Goal: Transaction & Acquisition: Obtain resource

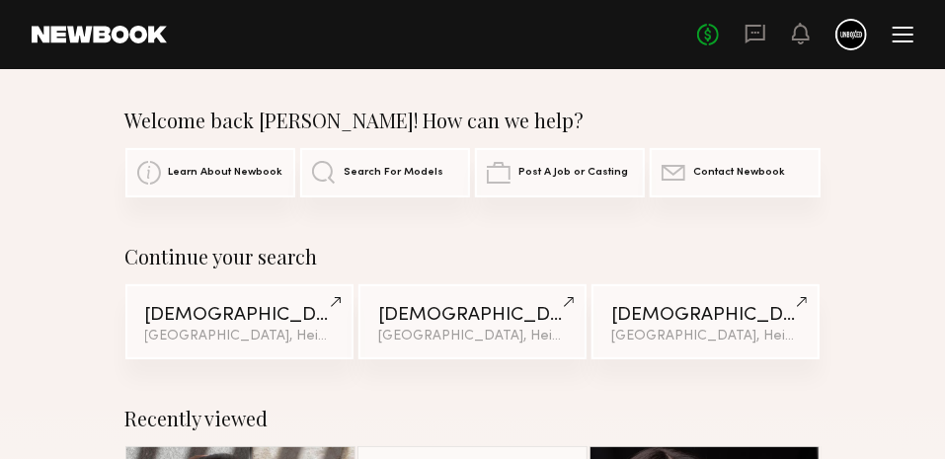
click at [385, 193] on link "Search For Models" at bounding box center [385, 172] width 170 height 49
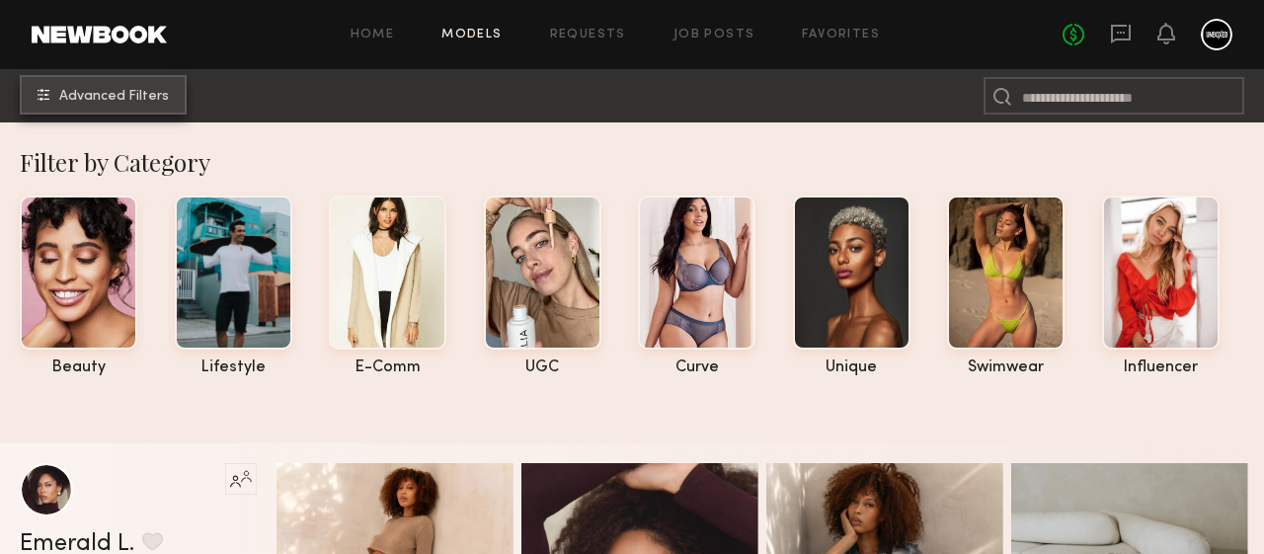
click at [61, 91] on button "Advanced Filters" at bounding box center [103, 95] width 167 height 40
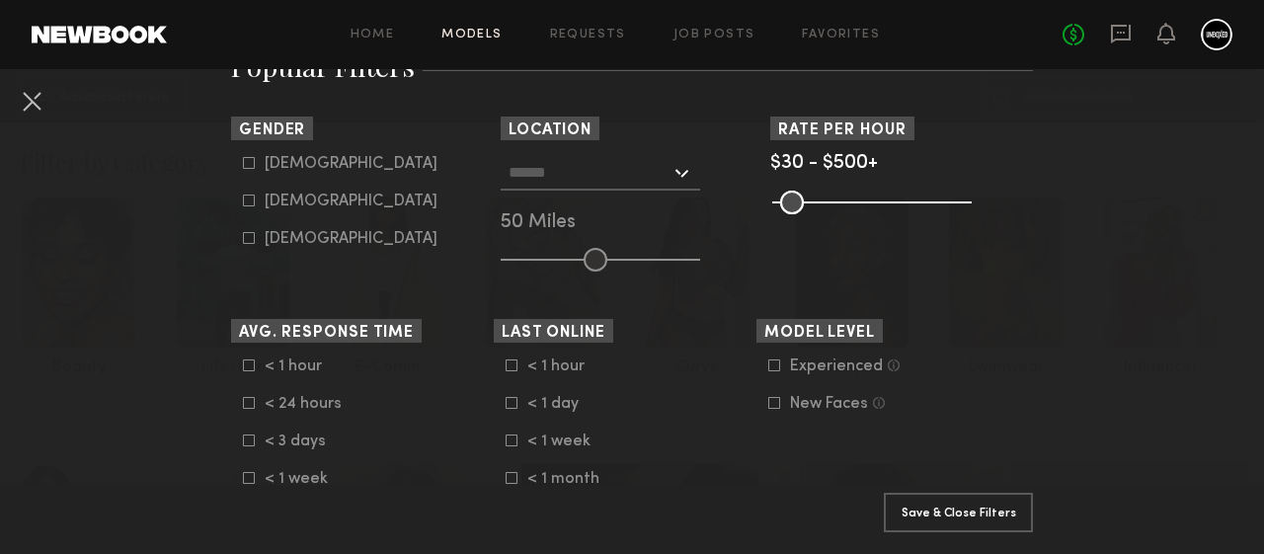
scroll to position [381, 0]
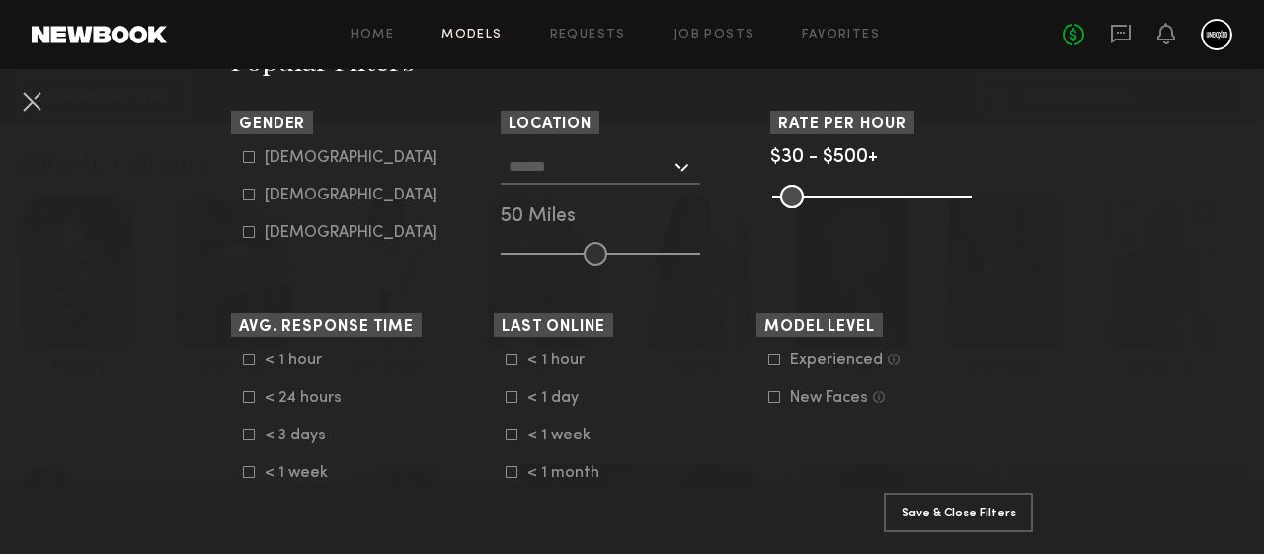
click at [307, 201] on div "Female" at bounding box center [351, 196] width 173 height 12
type input "**"
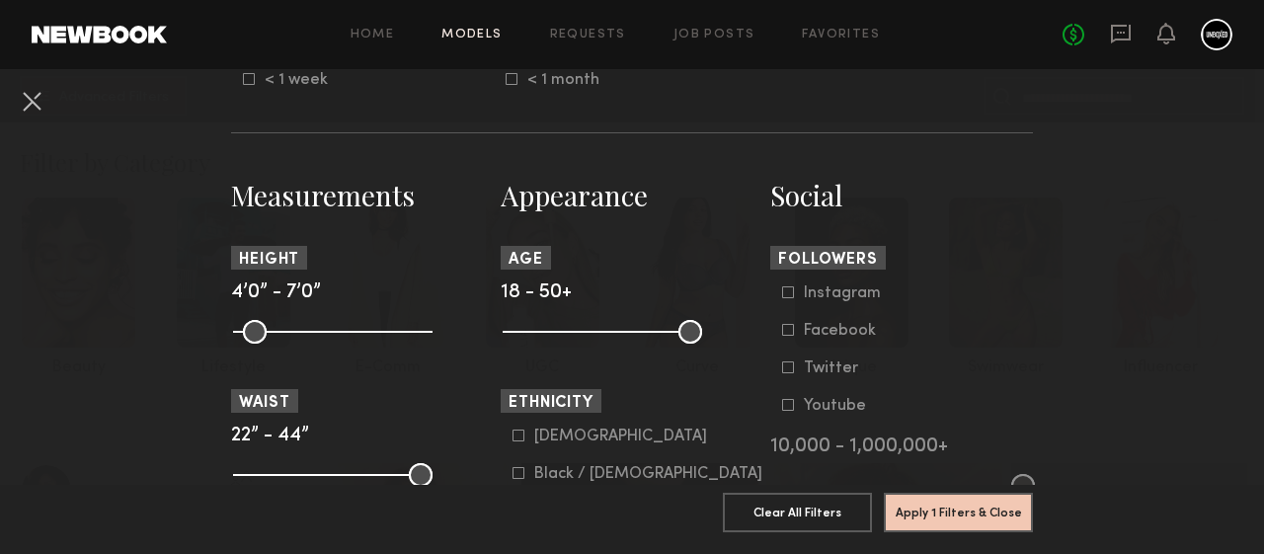
scroll to position [776, 0]
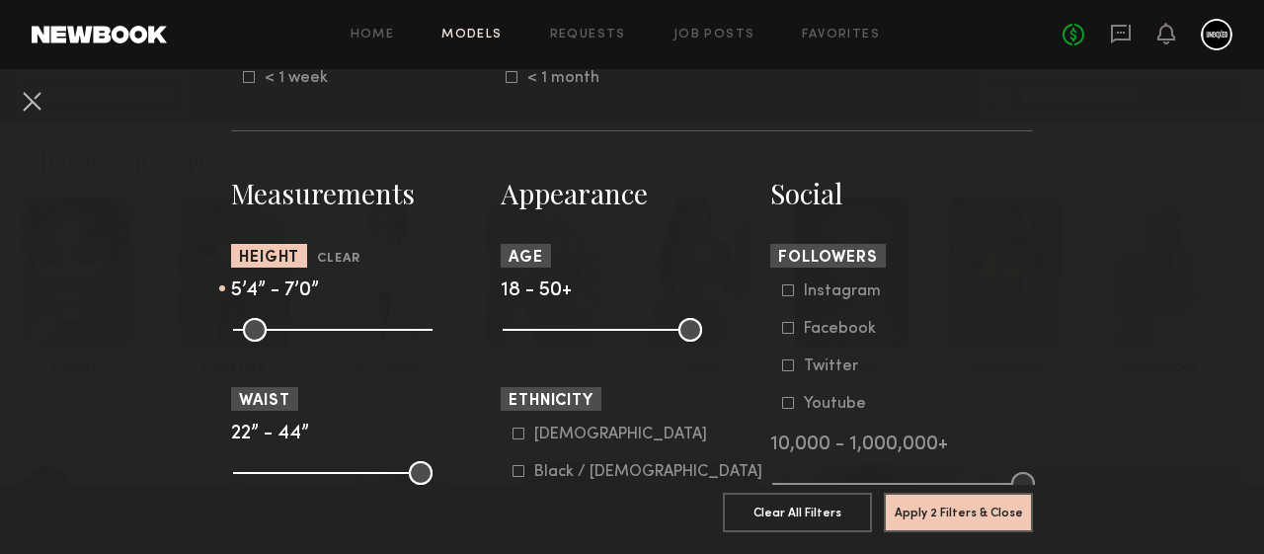
drag, startPoint x: 242, startPoint y: 335, endPoint x: 322, endPoint y: 331, distance: 80.1
type input "**"
click at [322, 331] on input "range" at bounding box center [332, 330] width 199 height 24
drag, startPoint x: 428, startPoint y: 337, endPoint x: 330, endPoint y: 335, distance: 97.8
click at [330, 335] on input "range" at bounding box center [332, 330] width 199 height 24
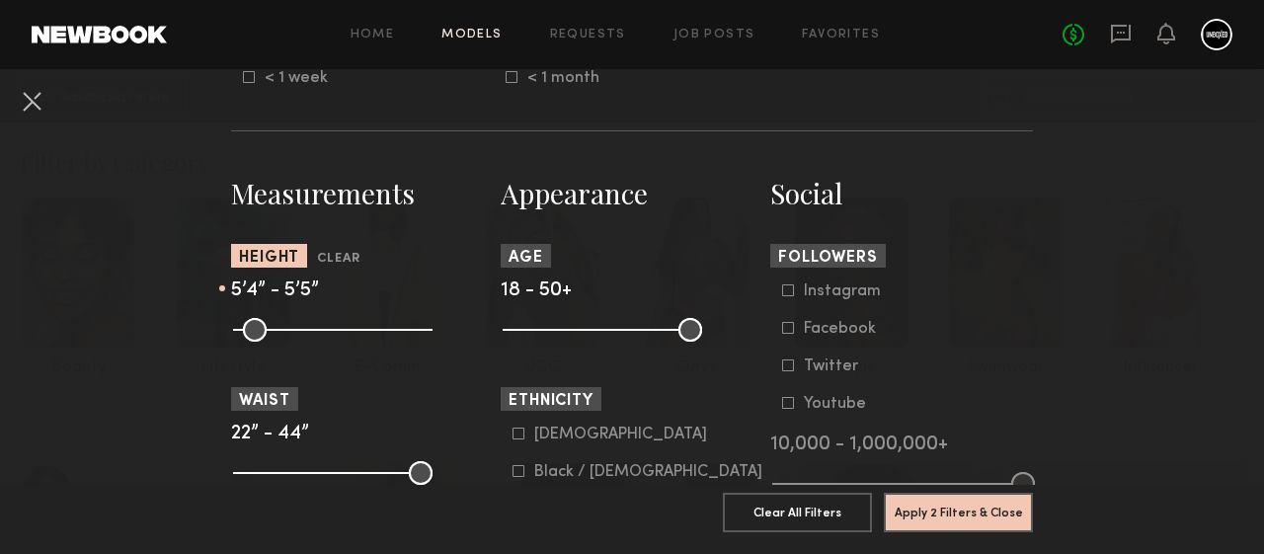
click at [309, 335] on common-range-minmax at bounding box center [330, 328] width 199 height 24
click at [327, 330] on input "range" at bounding box center [332, 330] width 199 height 24
type input "**"
click at [311, 333] on input "range" at bounding box center [332, 330] width 199 height 24
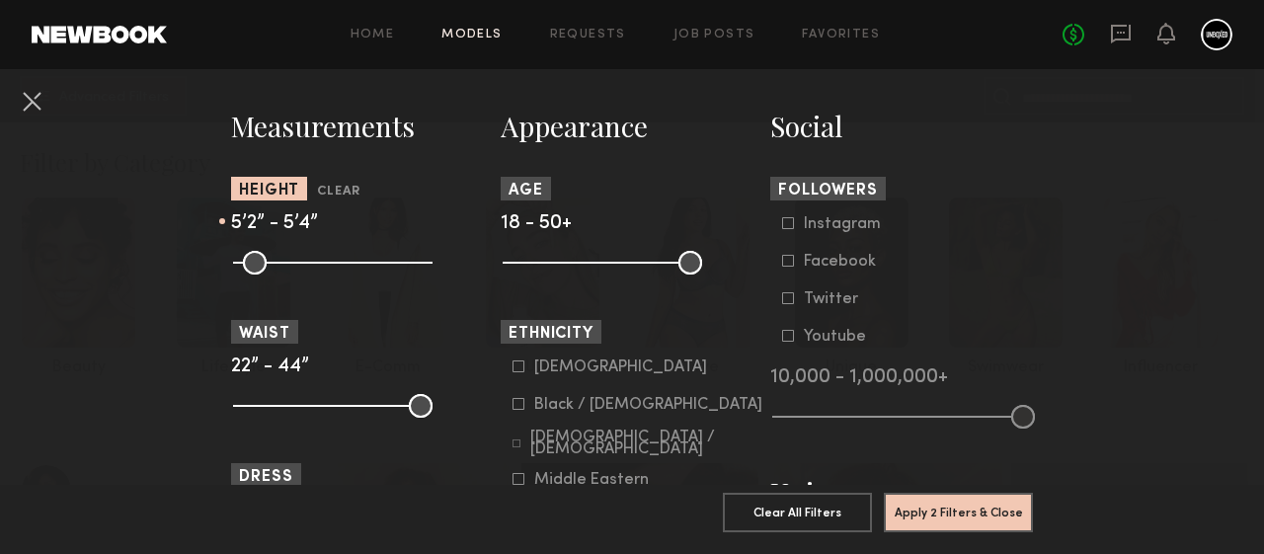
scroll to position [845, 0]
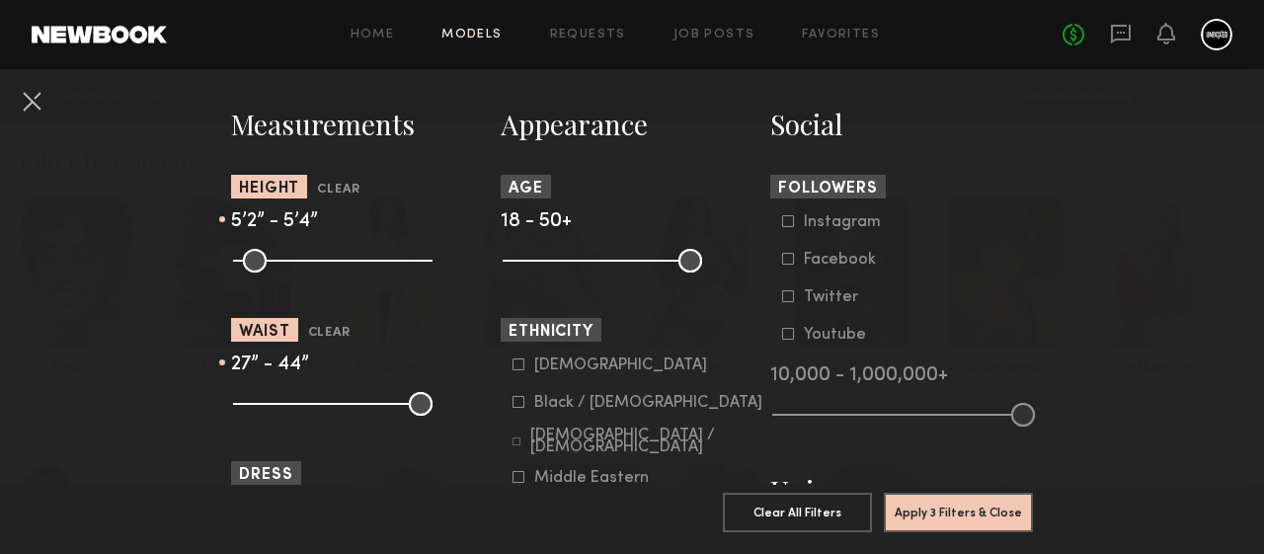
drag, startPoint x: 244, startPoint y: 404, endPoint x: 289, endPoint y: 413, distance: 46.3
type input "**"
click at [289, 413] on input "range" at bounding box center [332, 404] width 199 height 24
drag, startPoint x: 416, startPoint y: 402, endPoint x: 286, endPoint y: 403, distance: 129.4
type input "**"
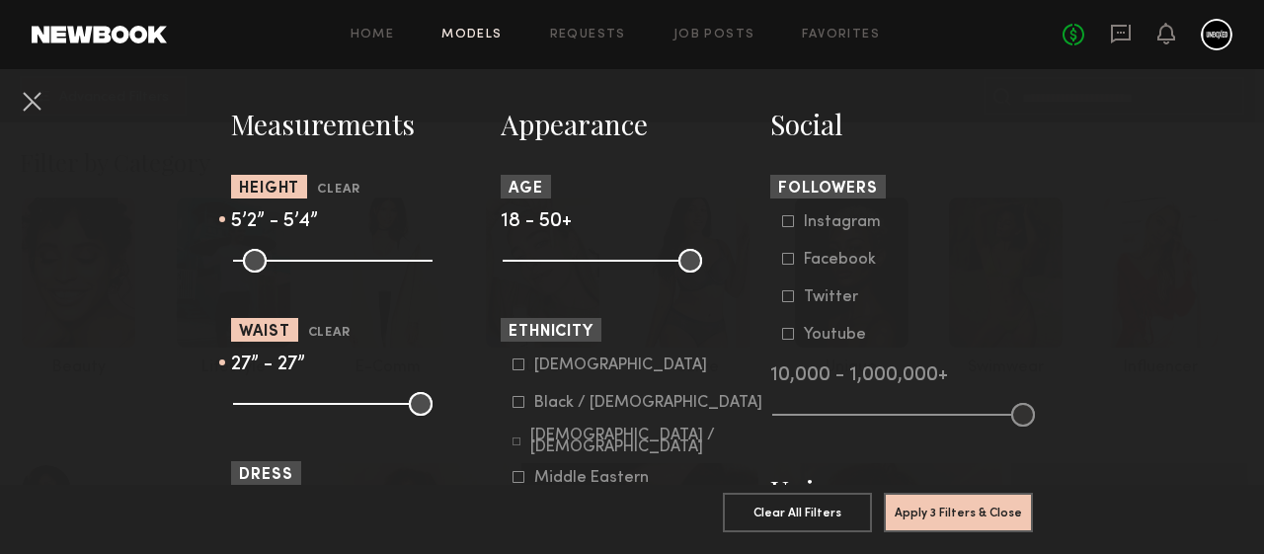
click at [286, 403] on input "range" at bounding box center [332, 404] width 199 height 24
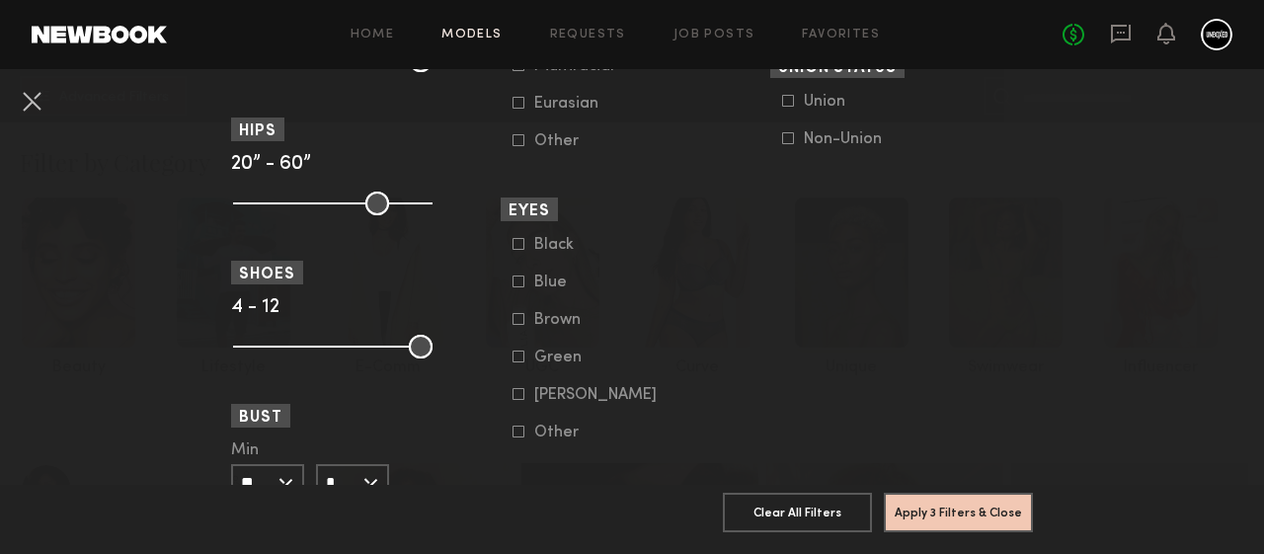
scroll to position [1697, 0]
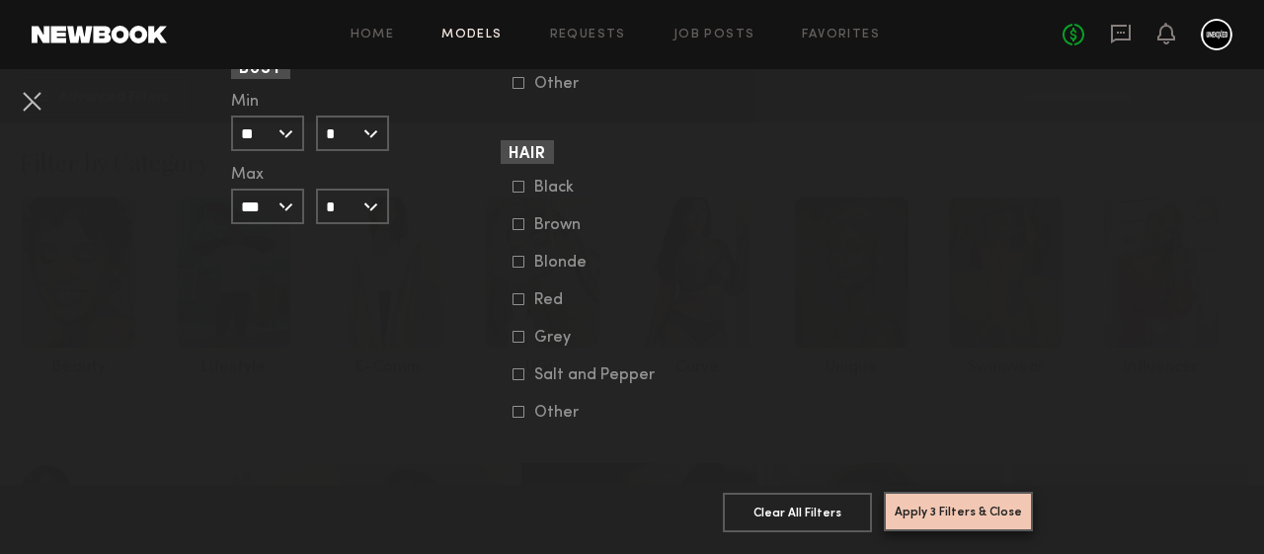
click at [944, 458] on button "Apply 3 Filters & Close" at bounding box center [958, 512] width 149 height 40
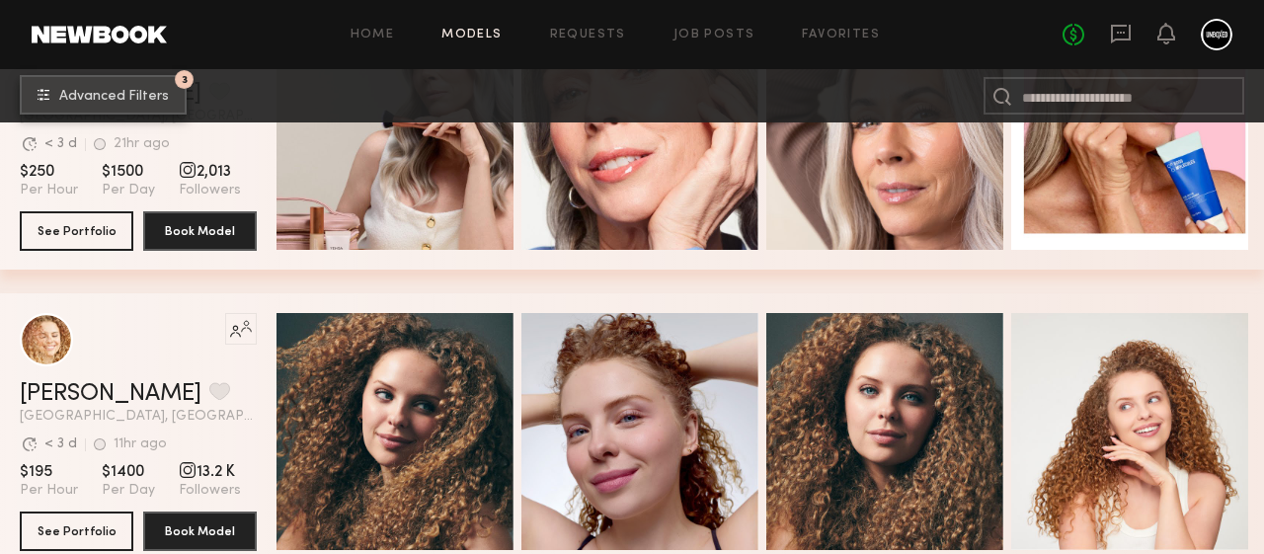
scroll to position [623, 0]
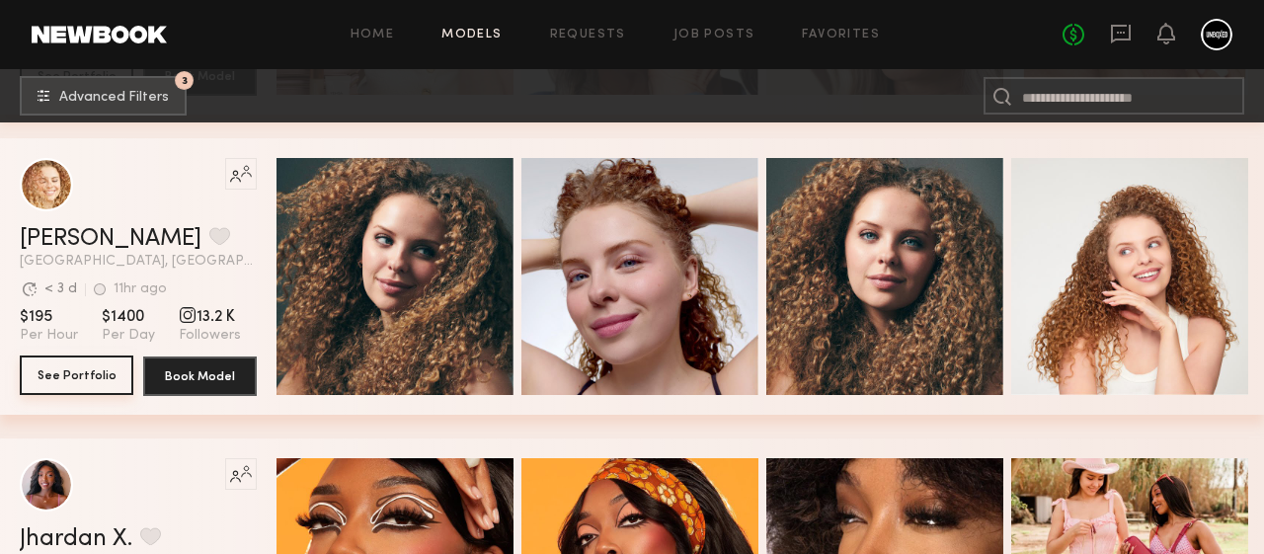
click at [87, 371] on button "See Portfolio" at bounding box center [77, 376] width 114 height 40
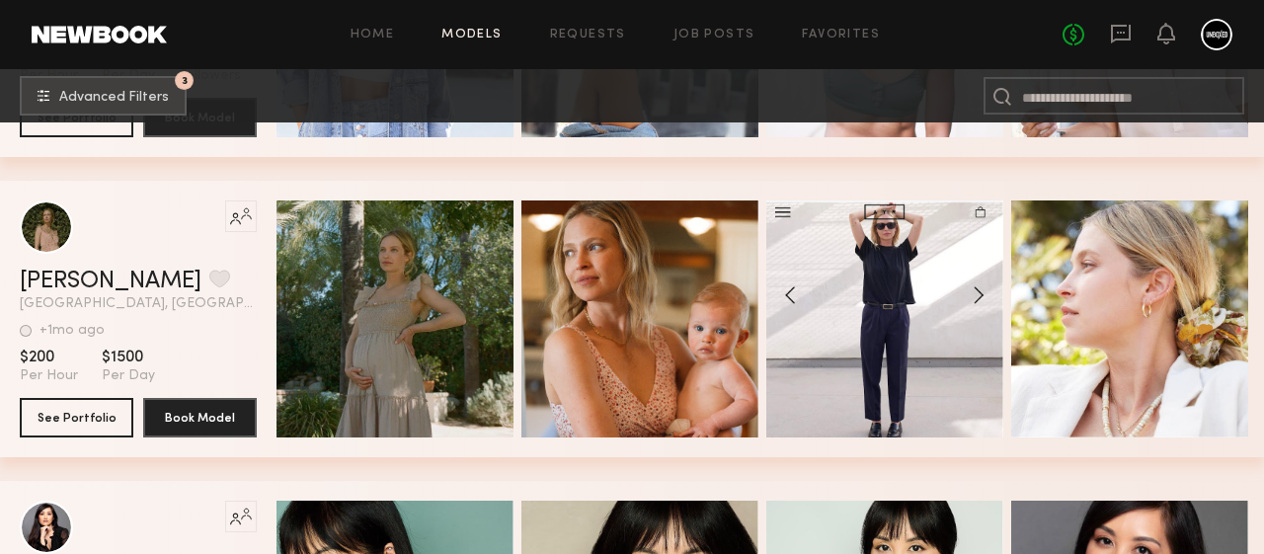
scroll to position [1783, 0]
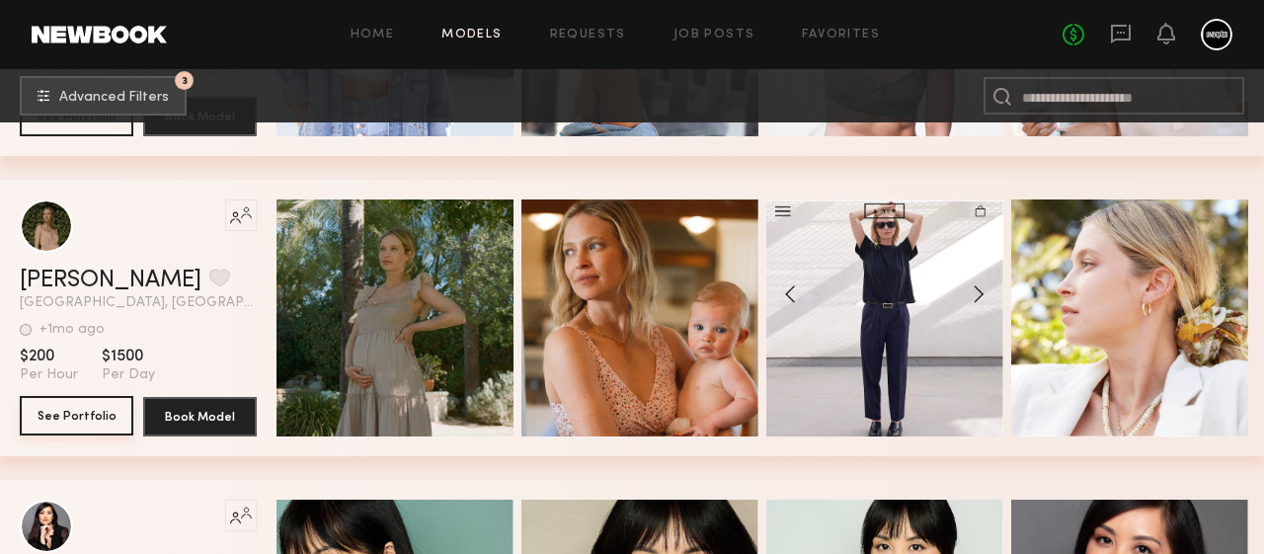
click at [71, 428] on button "See Portfolio" at bounding box center [77, 416] width 114 height 40
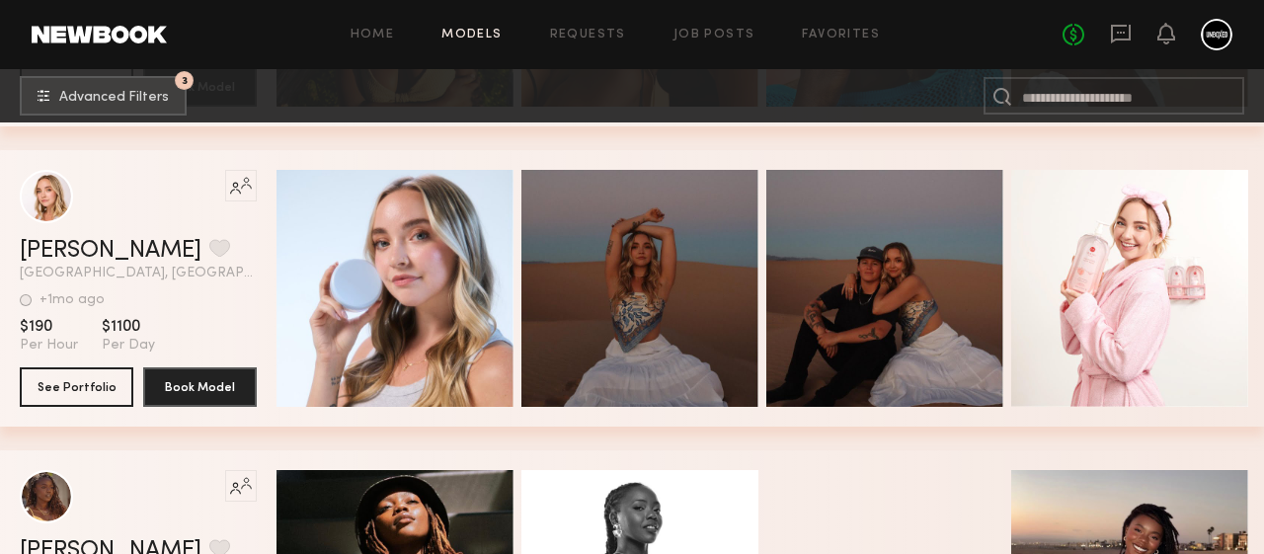
scroll to position [4824, 0]
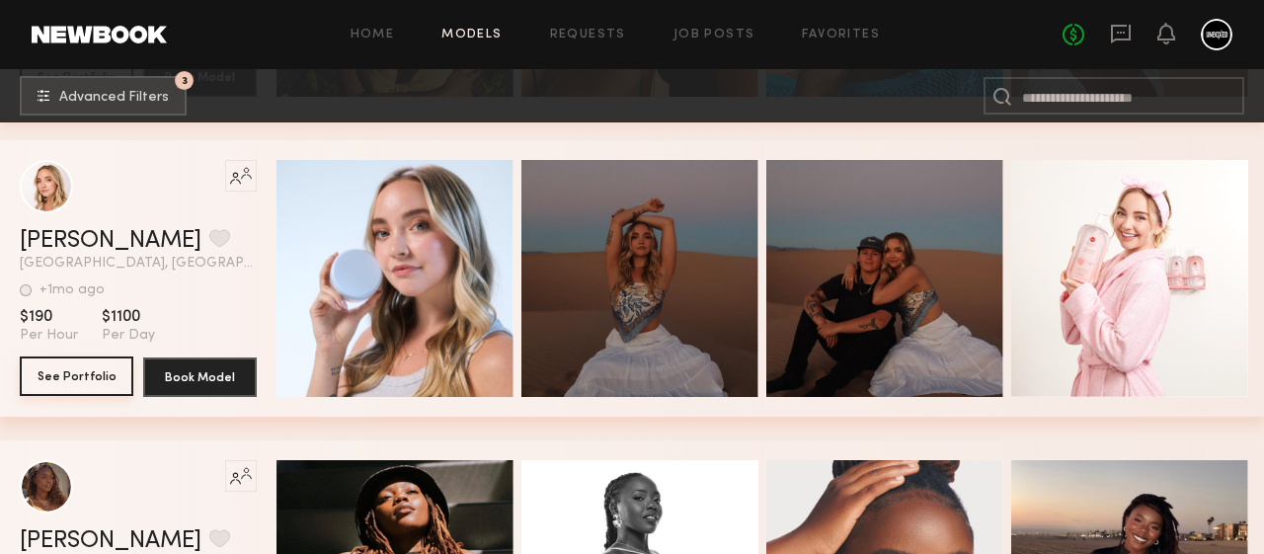
click at [54, 373] on button "See Portfolio" at bounding box center [77, 377] width 114 height 40
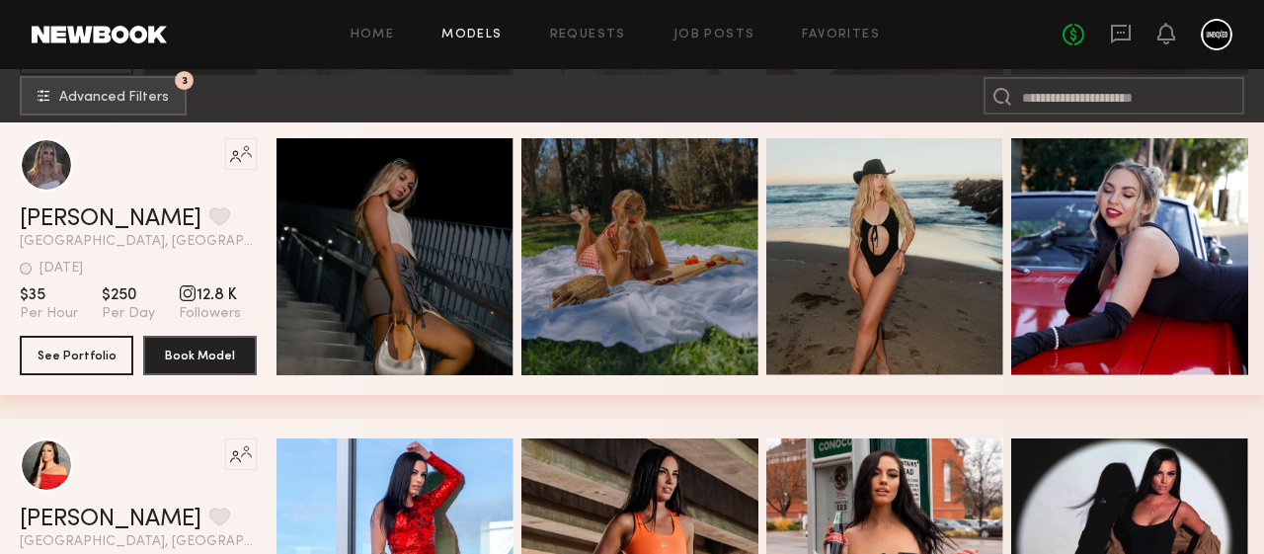
scroll to position [5446, 0]
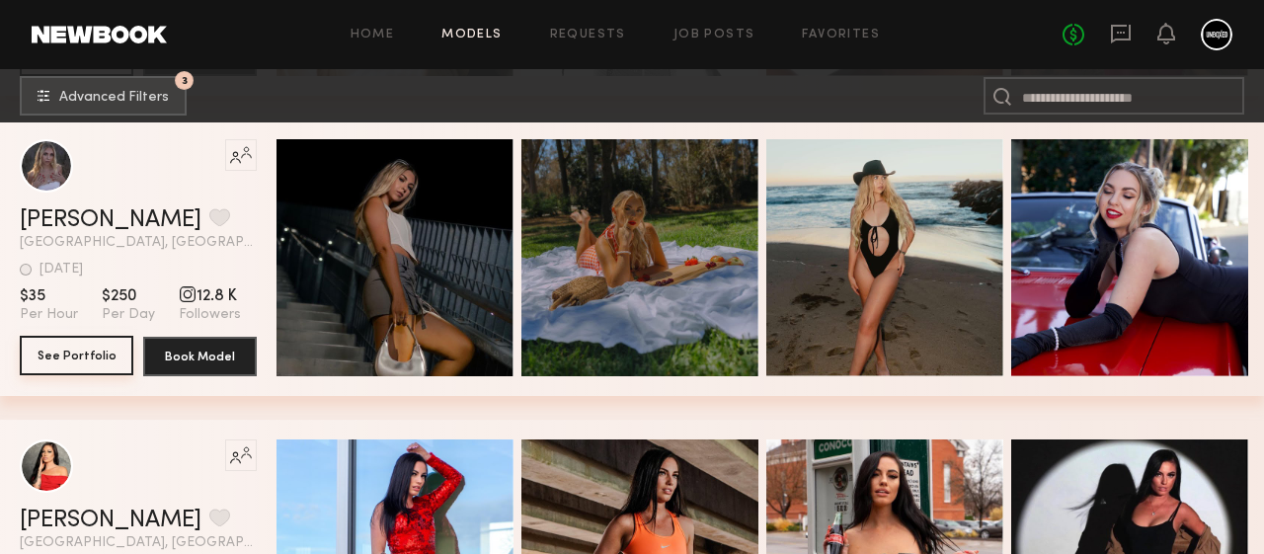
click at [78, 371] on button "See Portfolio" at bounding box center [77, 356] width 114 height 40
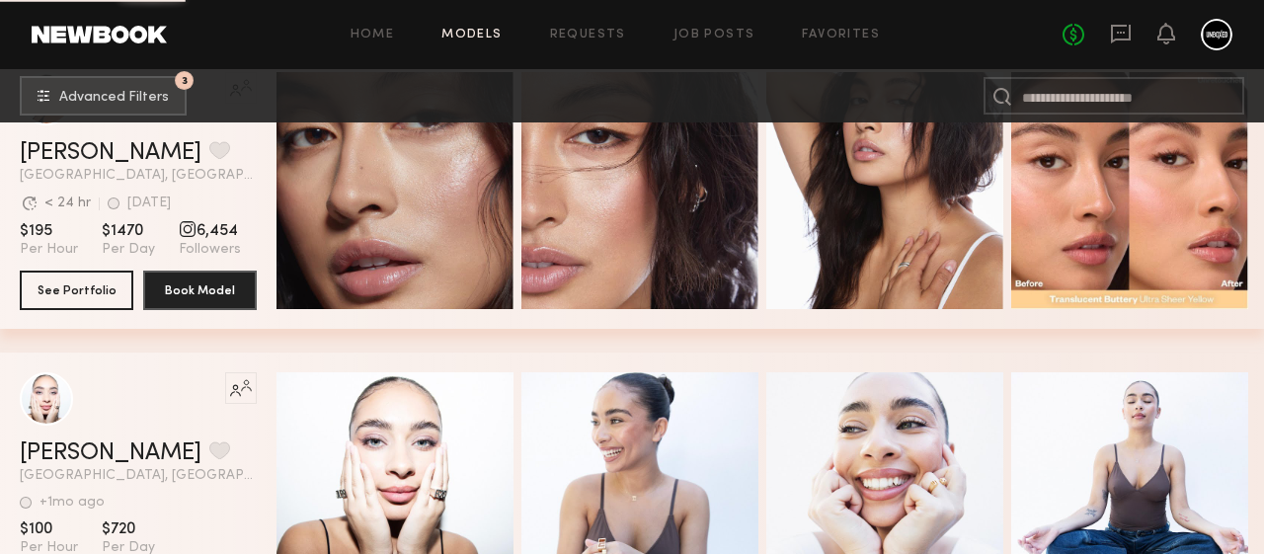
scroll to position [6416, 0]
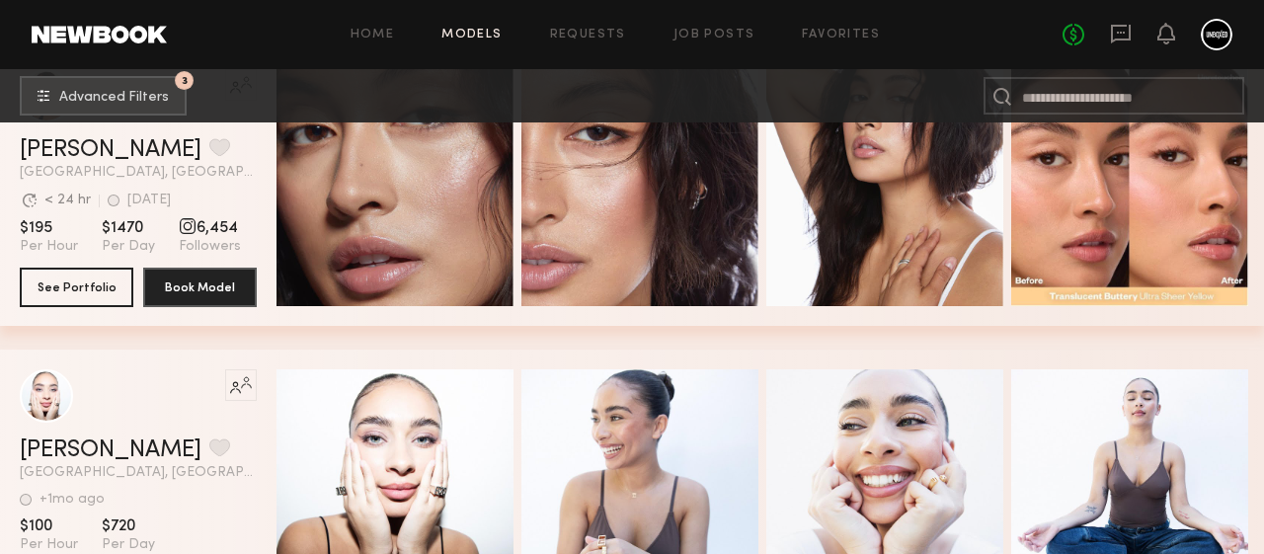
click at [58, 322] on section "Like this model’s look? Tap to explore similar talent profiles. Josie G. Favori…" at bounding box center [138, 187] width 237 height 277
click at [66, 298] on button "See Portfolio" at bounding box center [77, 287] width 114 height 40
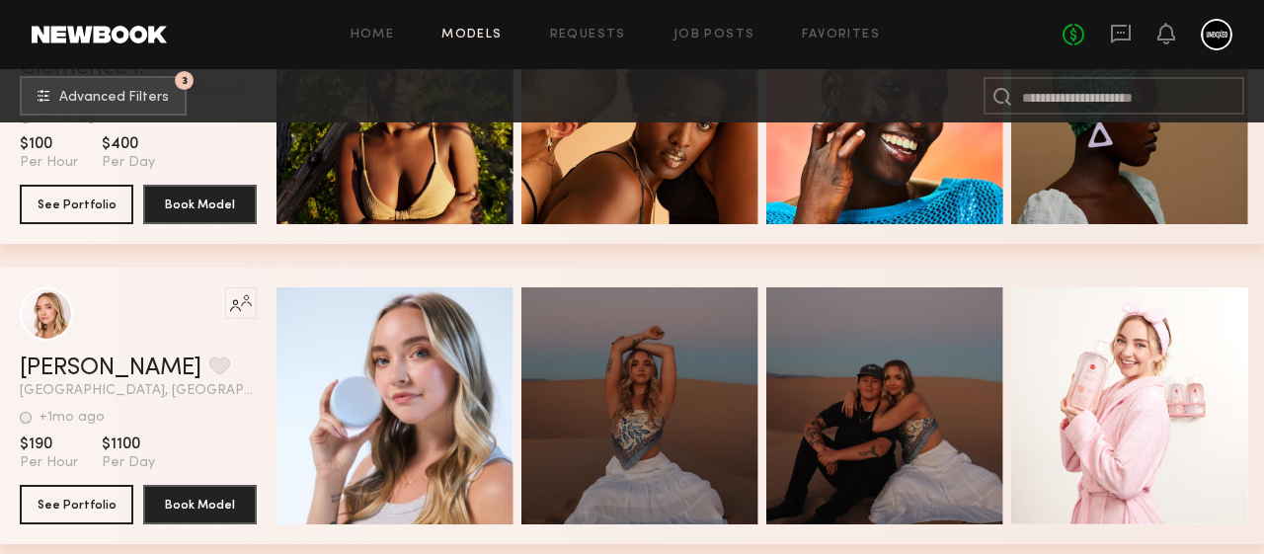
scroll to position [4697, 0]
click at [27, 341] on div "Like this model’s look? Tap to explore similar talent profiles." at bounding box center [138, 313] width 237 height 53
click at [39, 379] on link "Bailey S." at bounding box center [111, 369] width 182 height 24
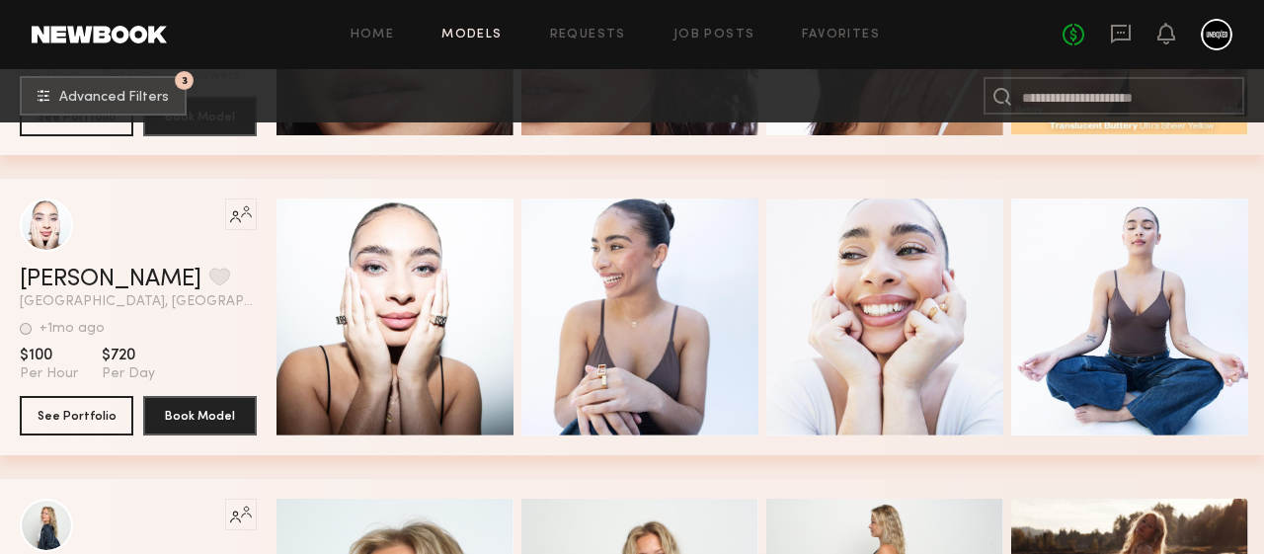
scroll to position [6597, 0]
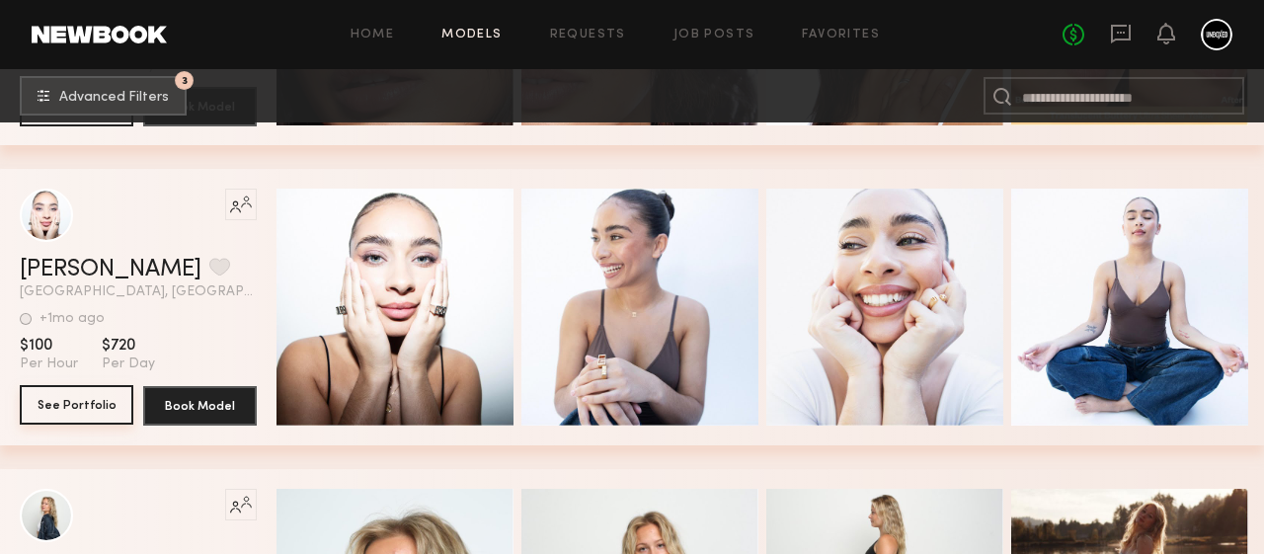
click at [94, 411] on button "See Portfolio" at bounding box center [77, 405] width 114 height 40
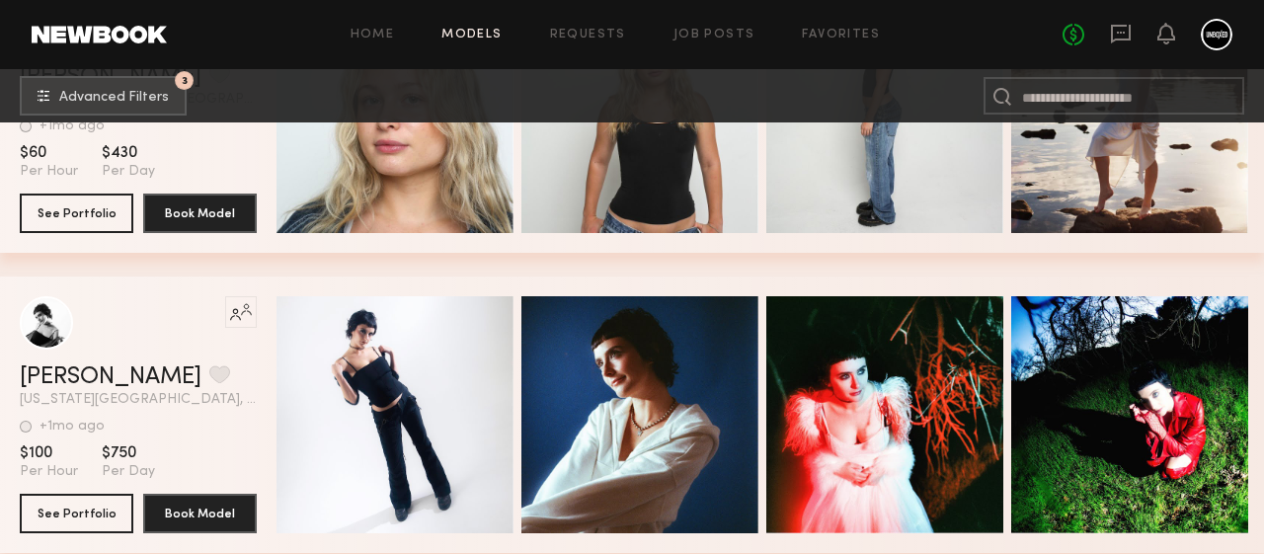
scroll to position [6973, 0]
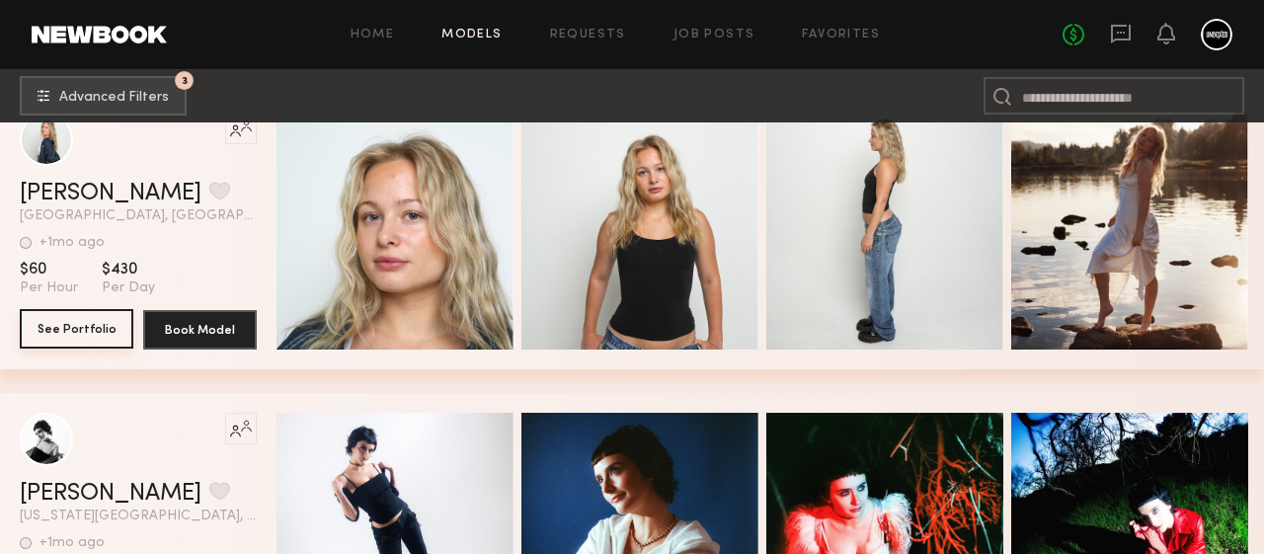
click at [114, 338] on button "See Portfolio" at bounding box center [77, 329] width 114 height 40
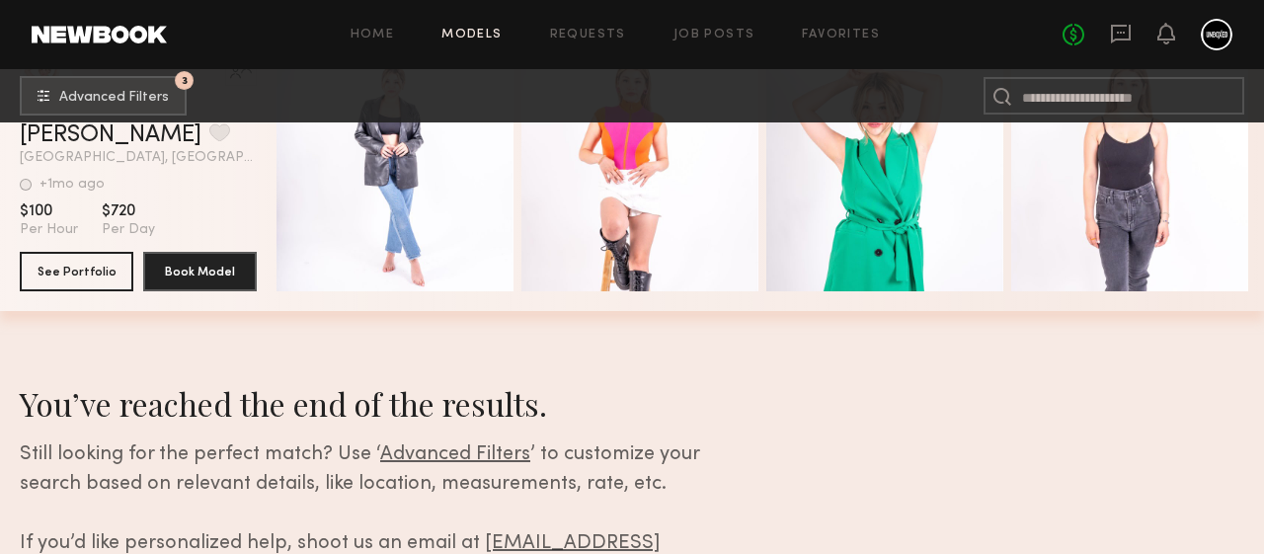
scroll to position [16437, 0]
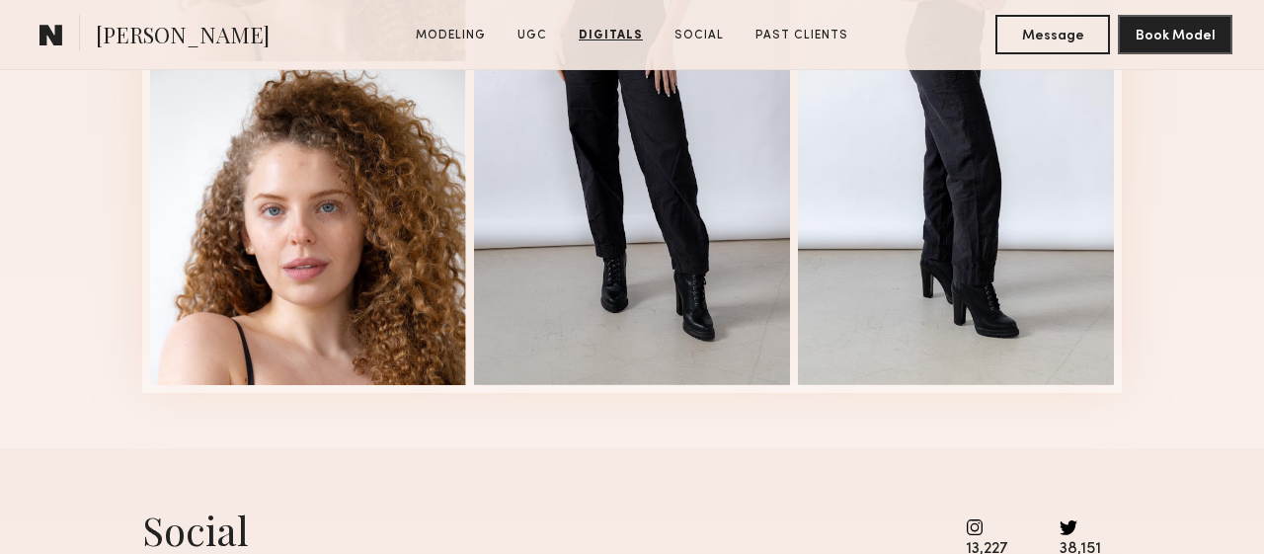
scroll to position [2941, 0]
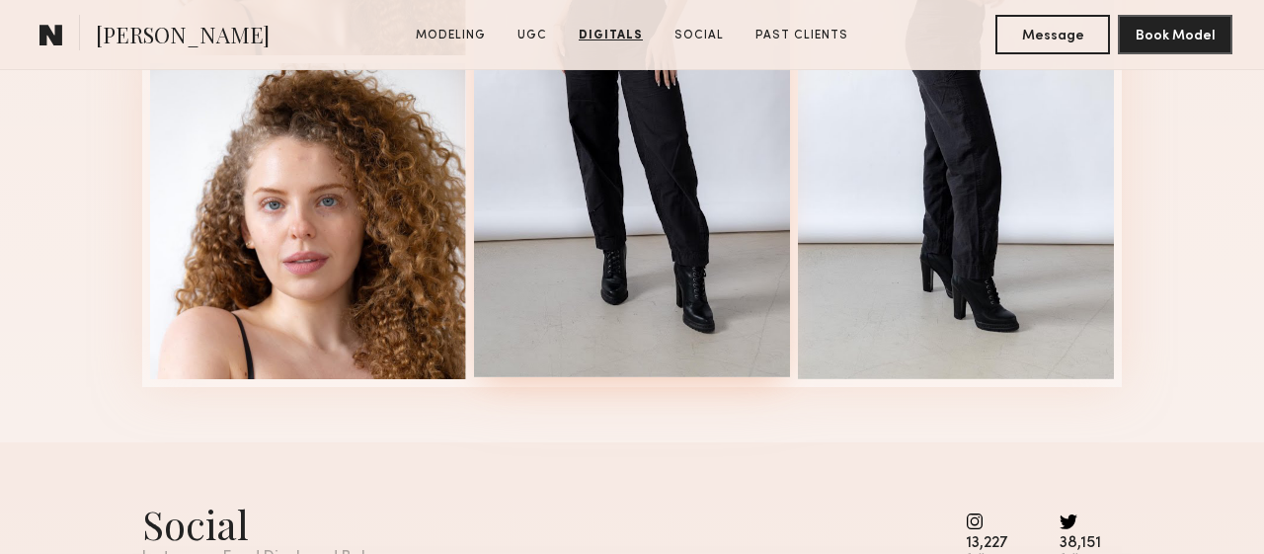
click at [676, 275] on div at bounding box center [632, 57] width 316 height 640
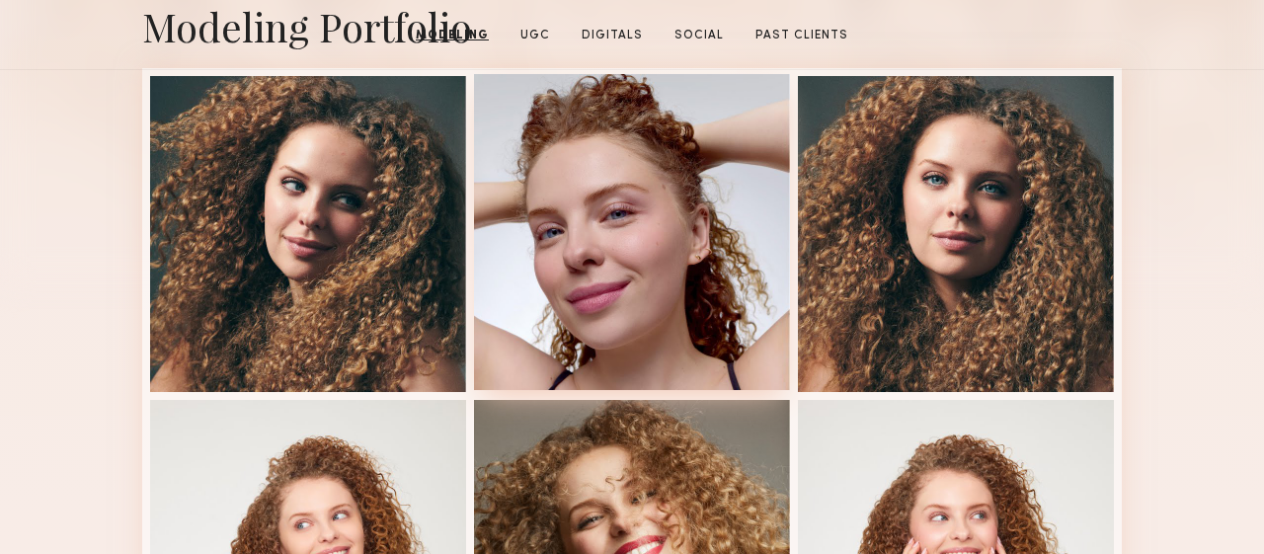
scroll to position [0, 0]
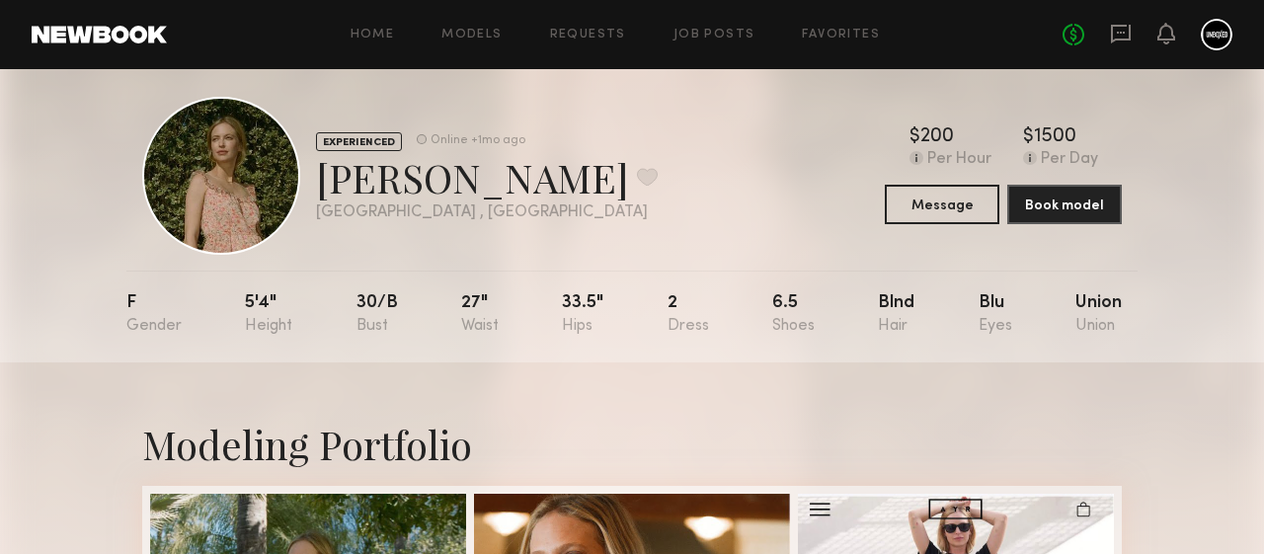
scroll to position [34, 0]
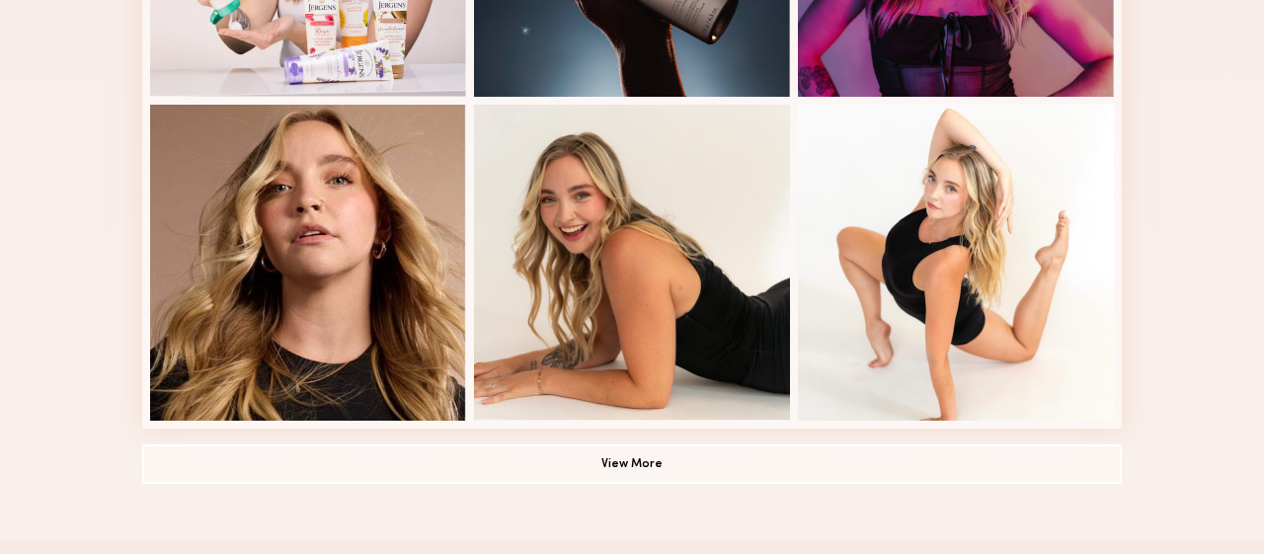
scroll to position [1381, 0]
click at [309, 474] on button "View More" at bounding box center [632, 463] width 980 height 40
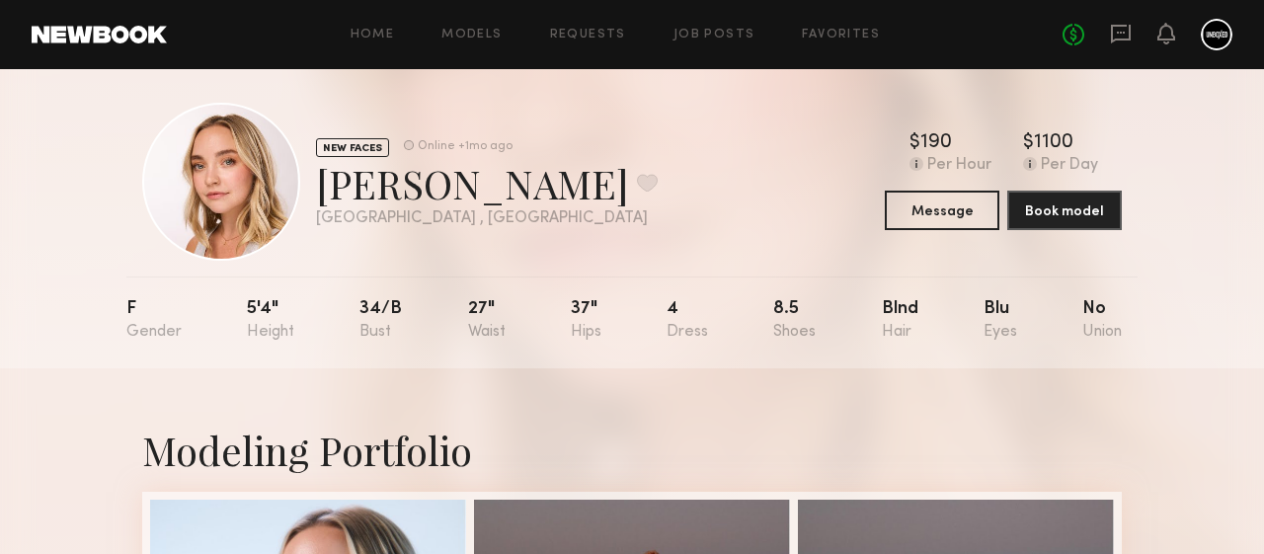
scroll to position [15, 0]
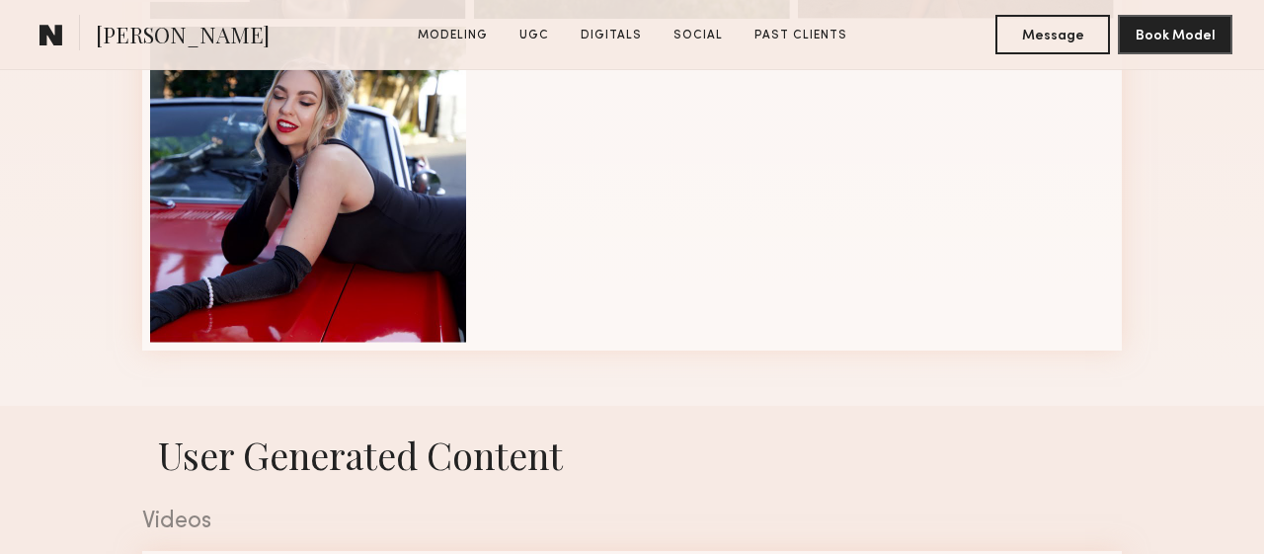
scroll to position [885, 0]
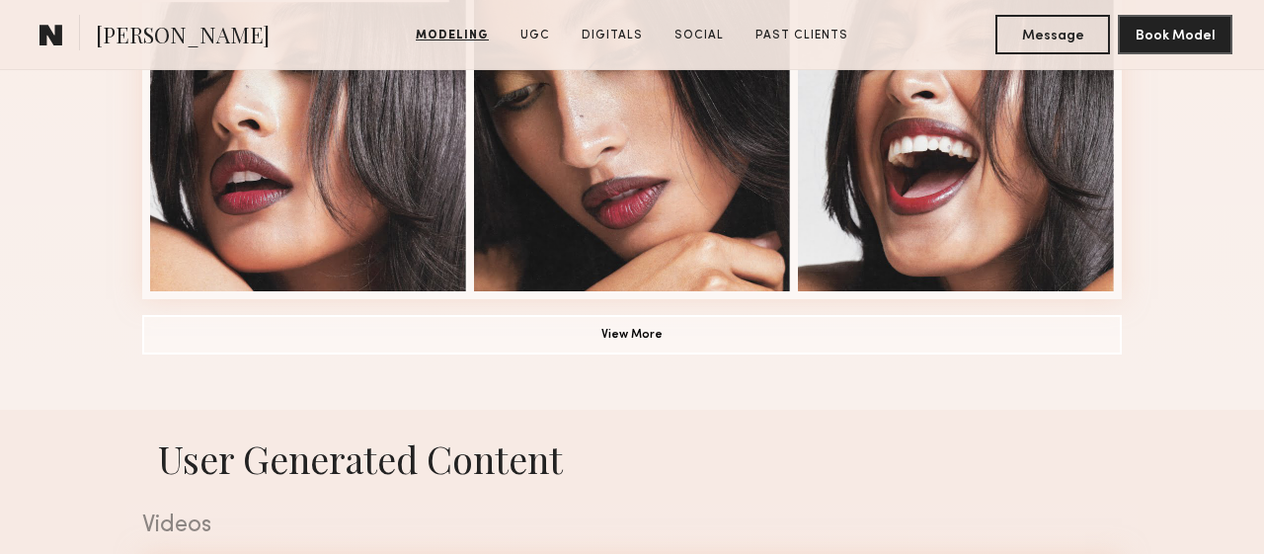
scroll to position [1586, 0]
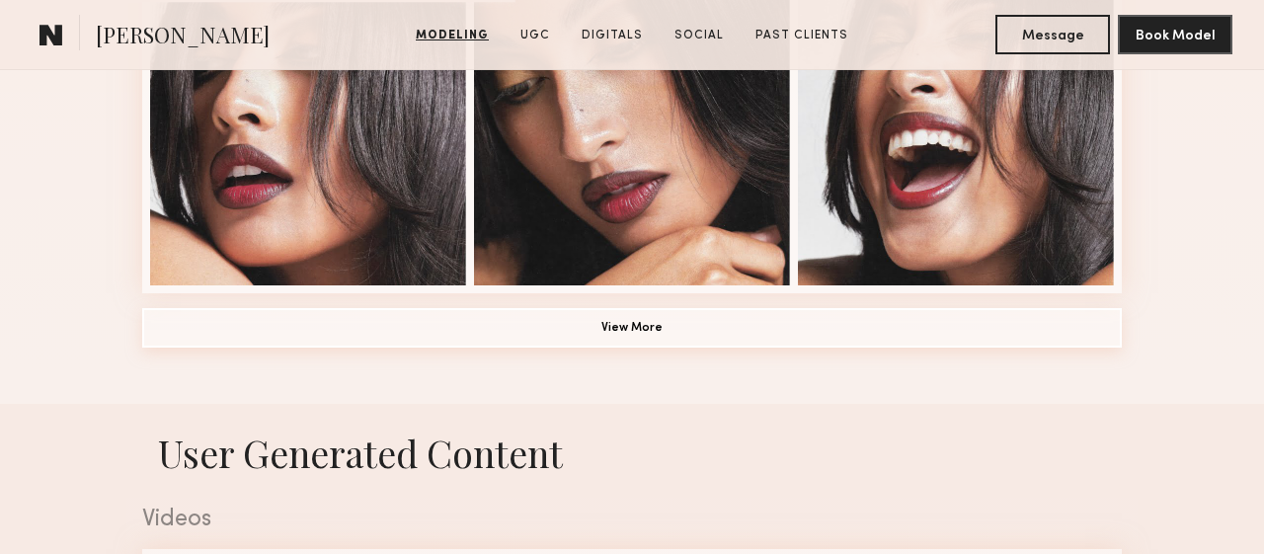
click at [544, 330] on button "View More" at bounding box center [632, 328] width 980 height 40
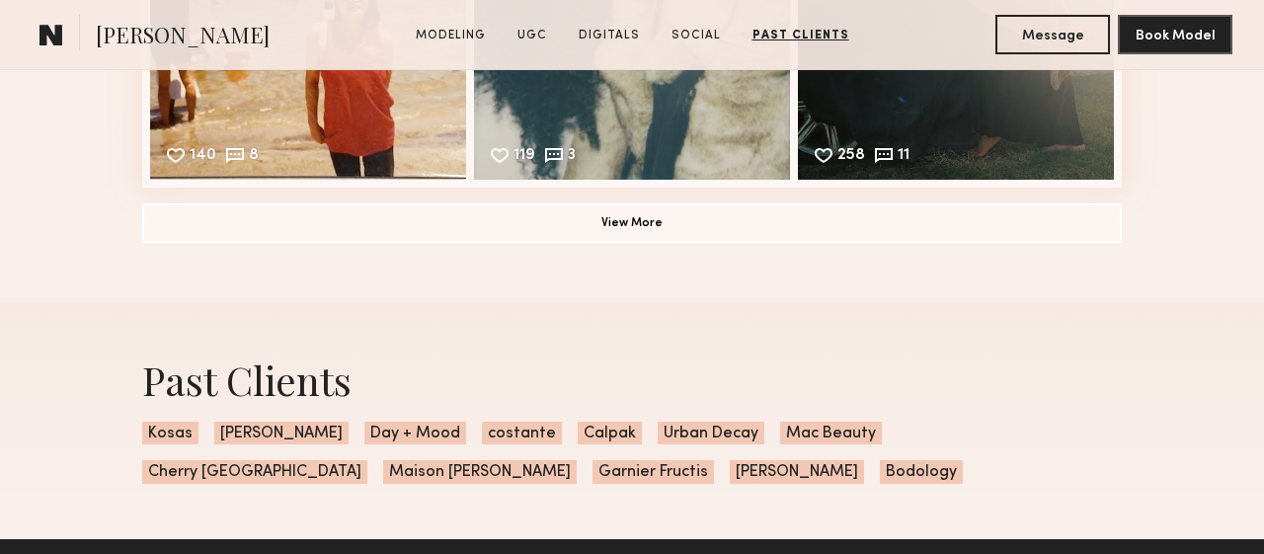
scroll to position [6174, 0]
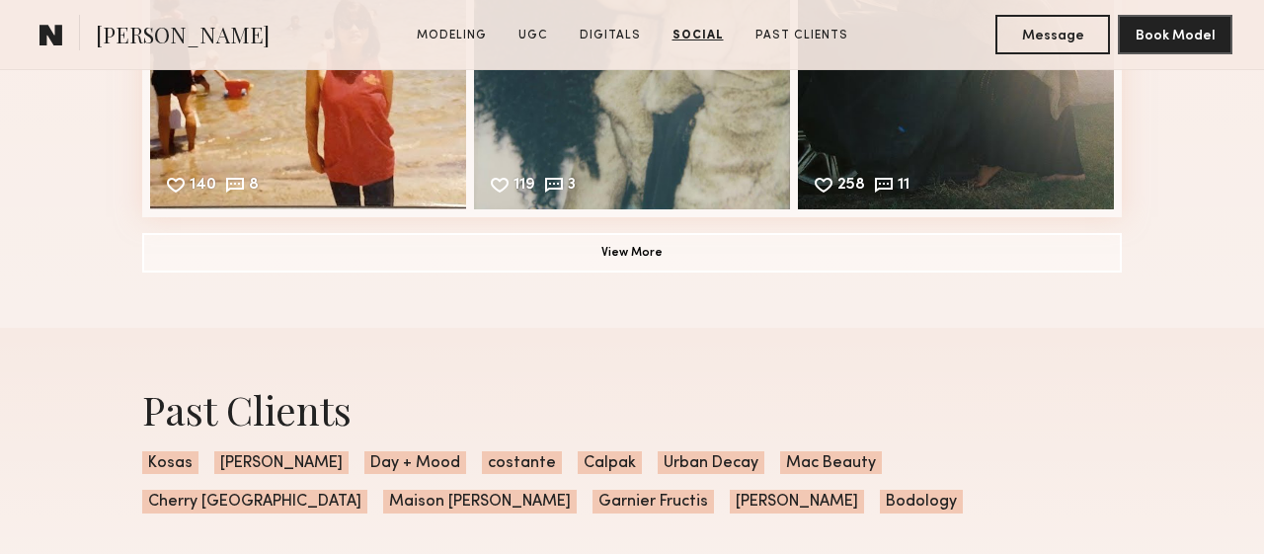
click at [479, 272] on button "View More" at bounding box center [632, 252] width 980 height 40
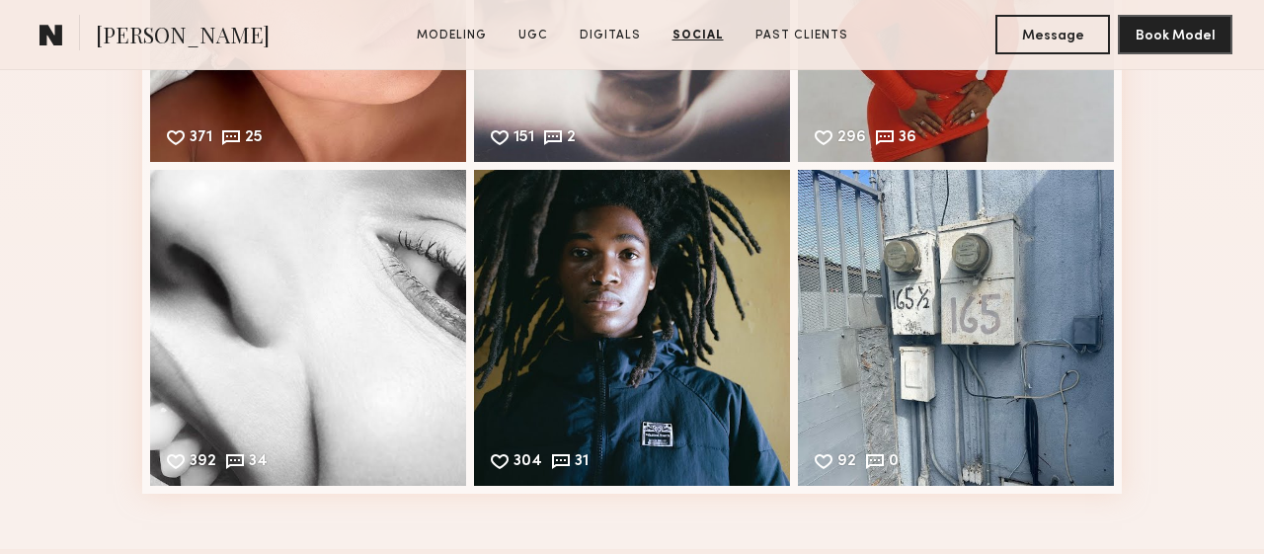
scroll to position [6547, 0]
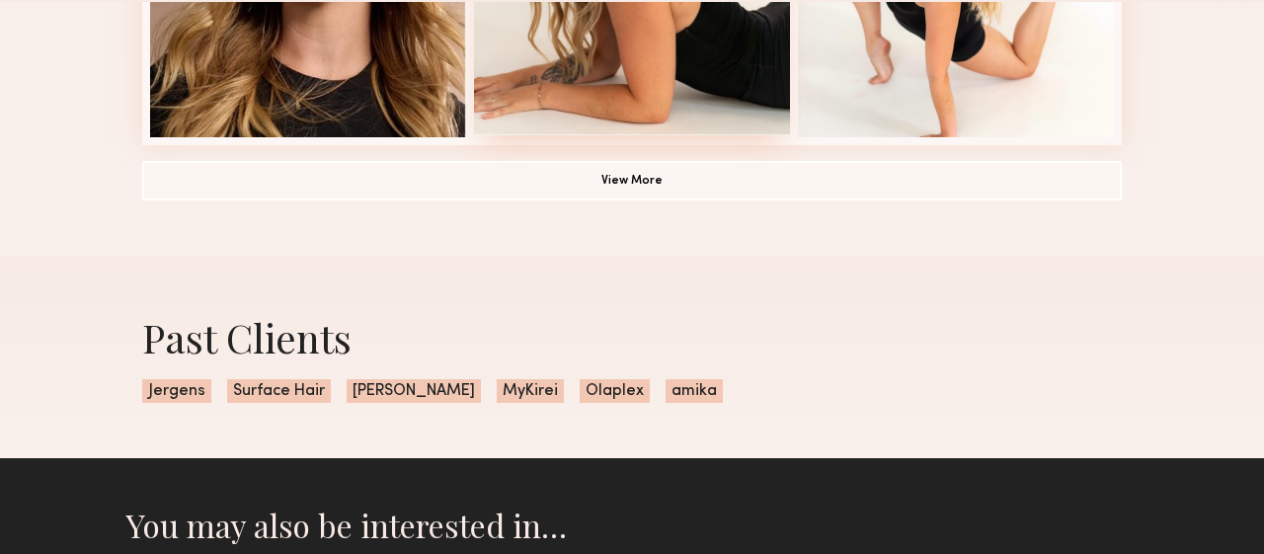
scroll to position [1671, 0]
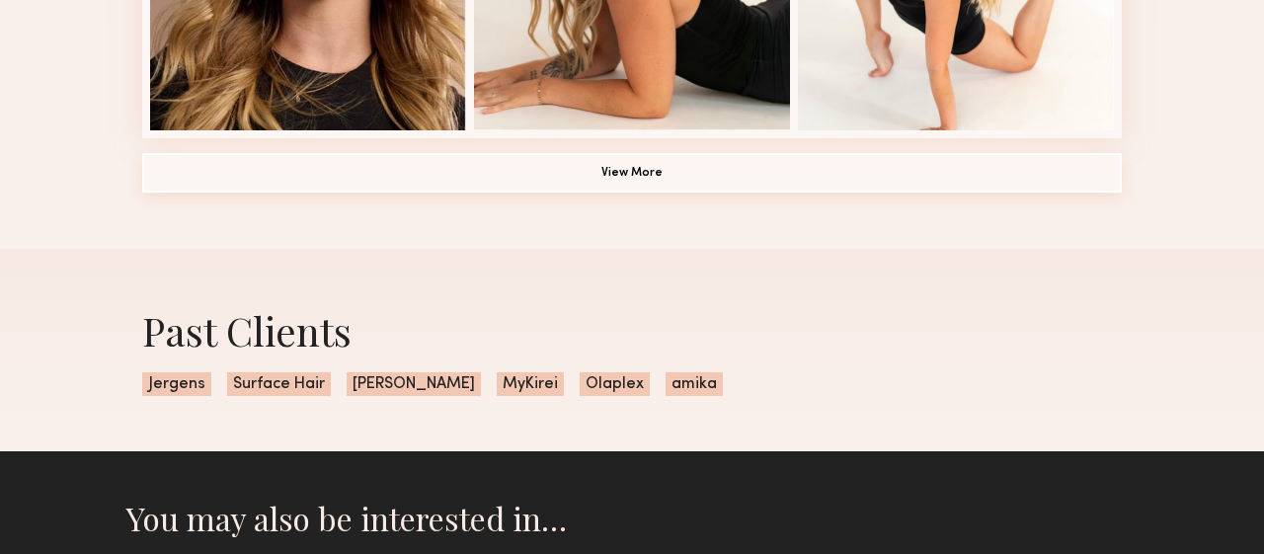
click at [615, 183] on button "View More" at bounding box center [632, 173] width 980 height 40
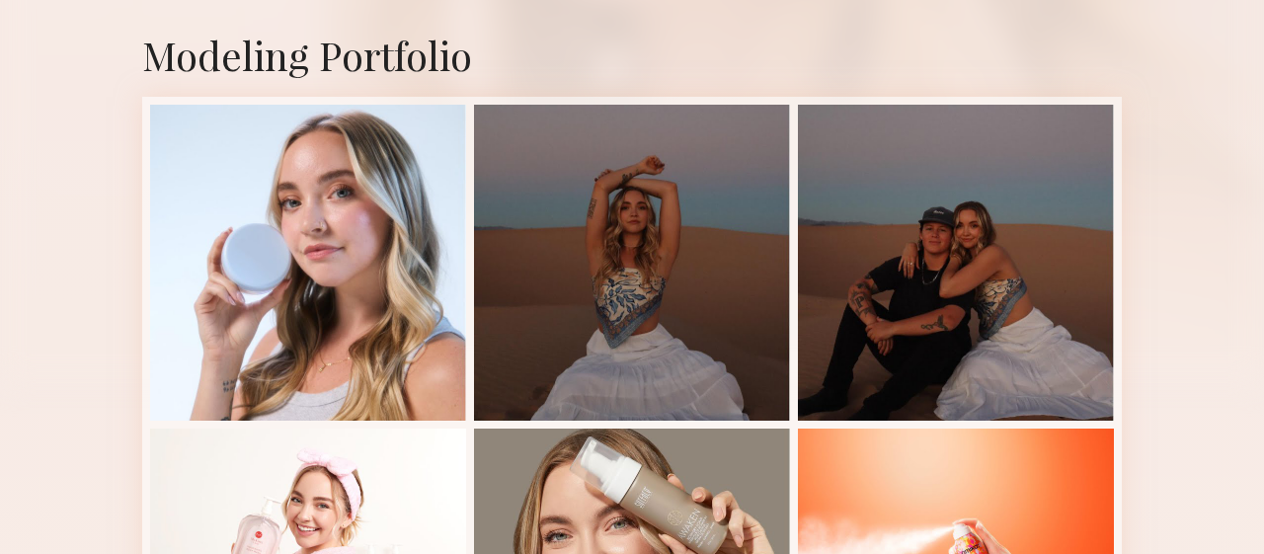
scroll to position [409, 0]
click at [615, 182] on div at bounding box center [632, 263] width 316 height 316
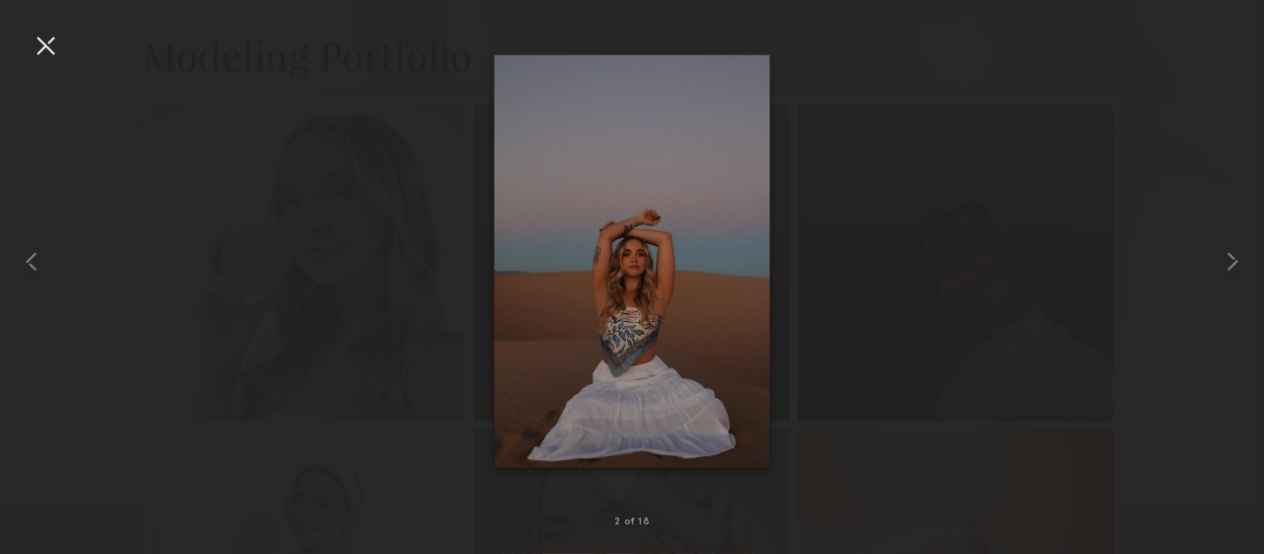
click at [615, 182] on div at bounding box center [632, 263] width 316 height 316
click at [34, 42] on div at bounding box center [46, 46] width 32 height 32
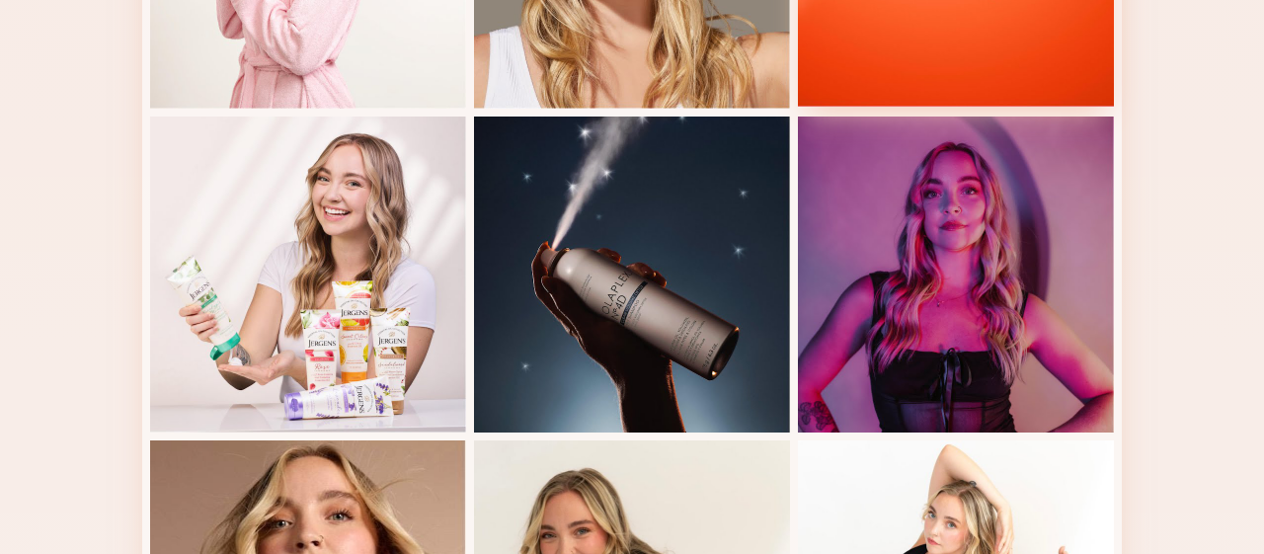
scroll to position [1051, 0]
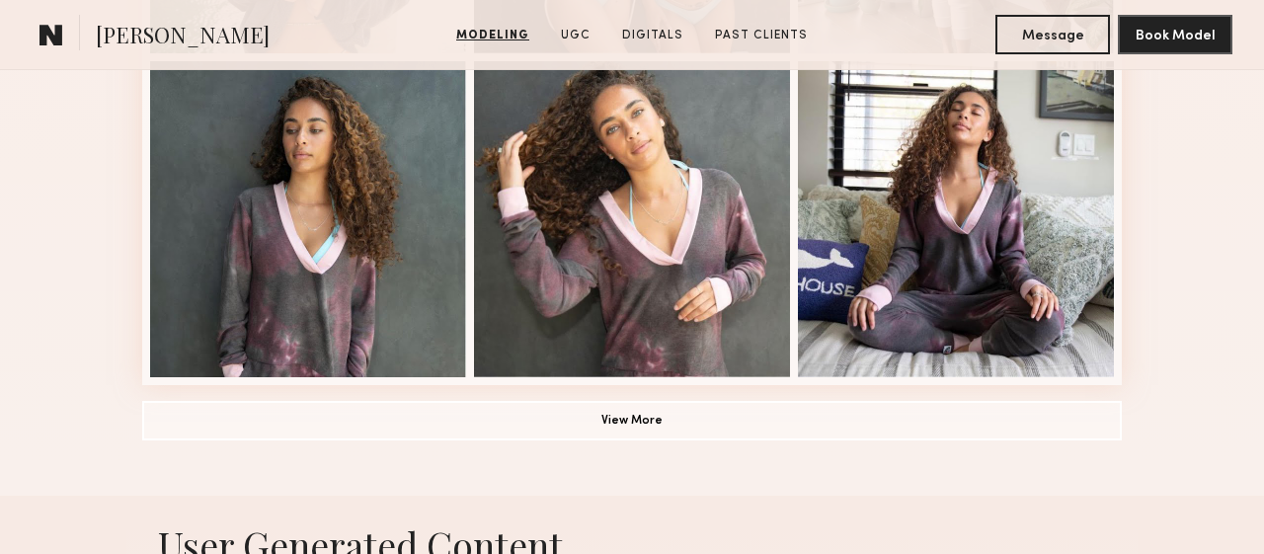
scroll to position [1496, 0]
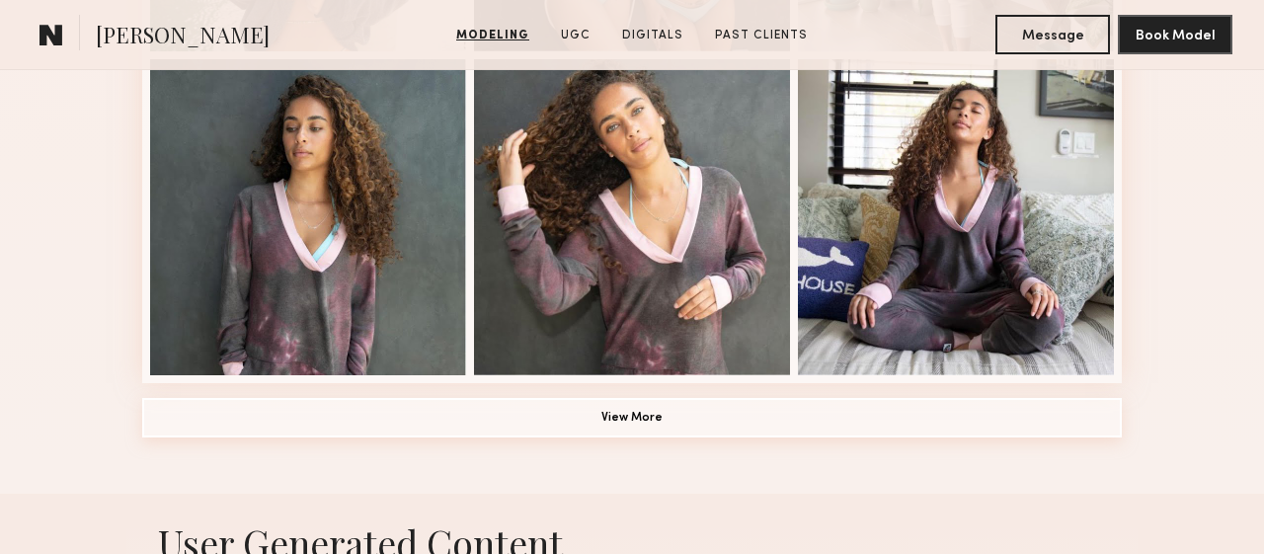
click at [413, 434] on button "View More" at bounding box center [632, 418] width 980 height 40
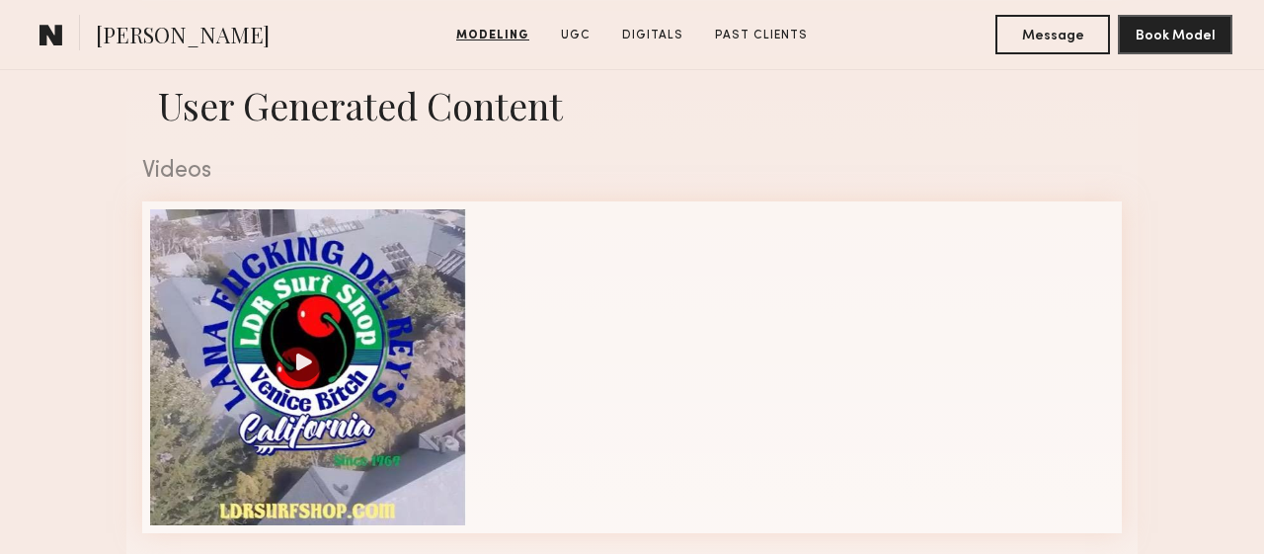
scroll to position [3178, 0]
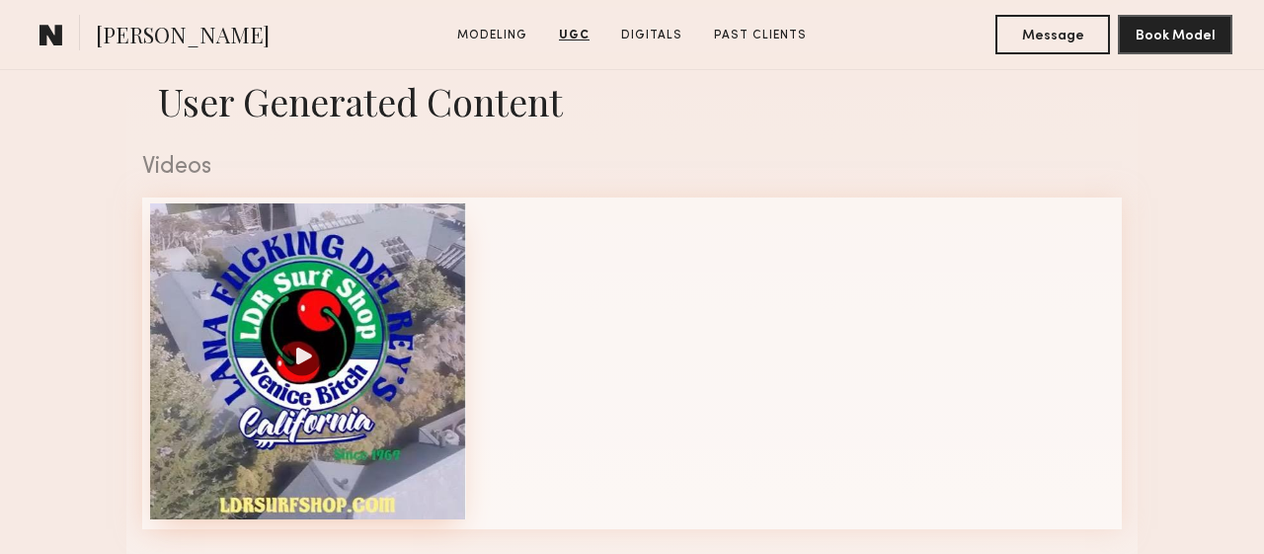
click at [289, 361] on div at bounding box center [308, 361] width 316 height 316
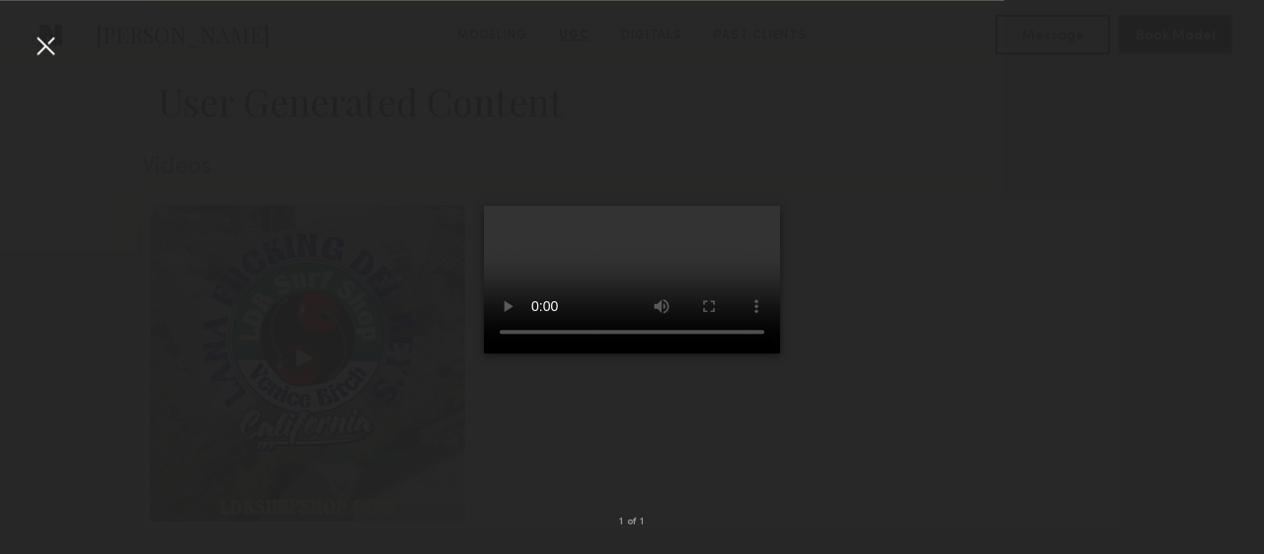
click at [58, 59] on div at bounding box center [46, 46] width 32 height 32
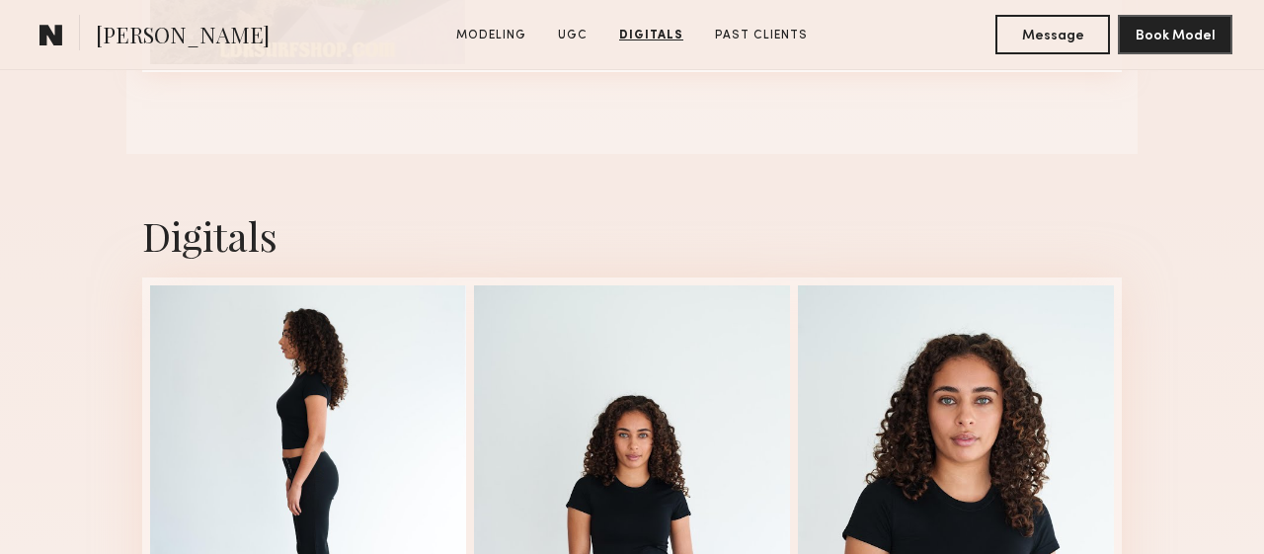
scroll to position [4375, 0]
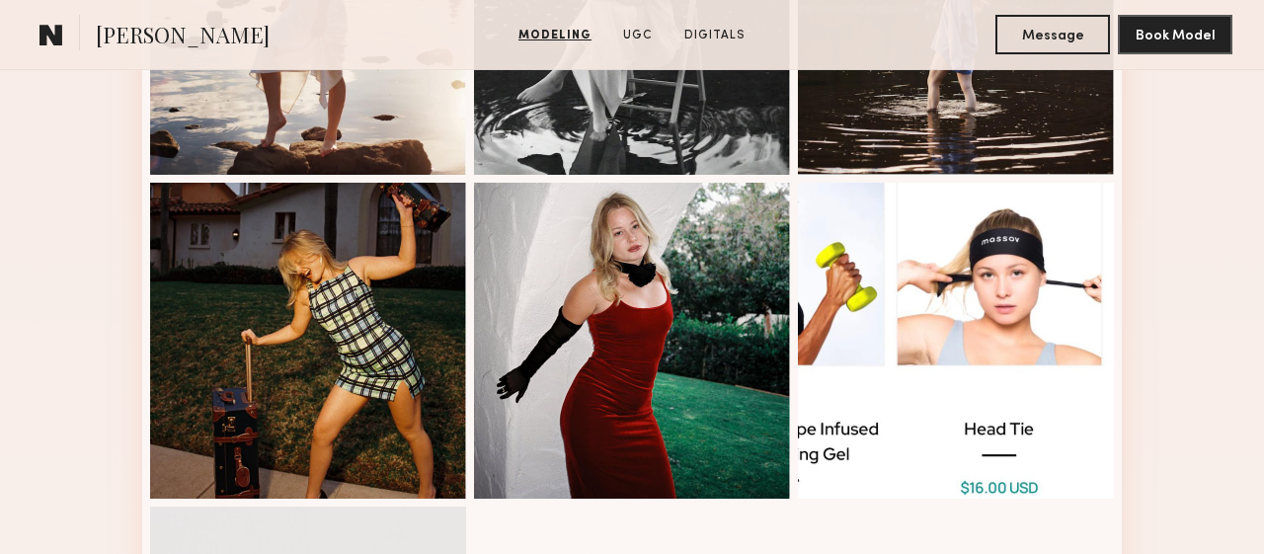
scroll to position [1051, 0]
